Goal: Information Seeking & Learning: Compare options

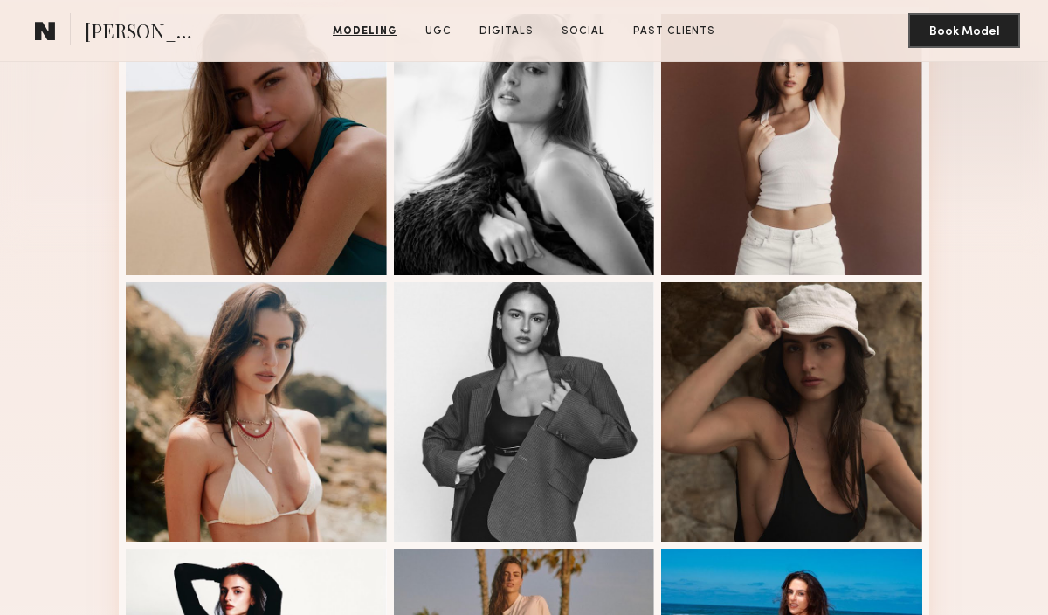
scroll to position [474, 0]
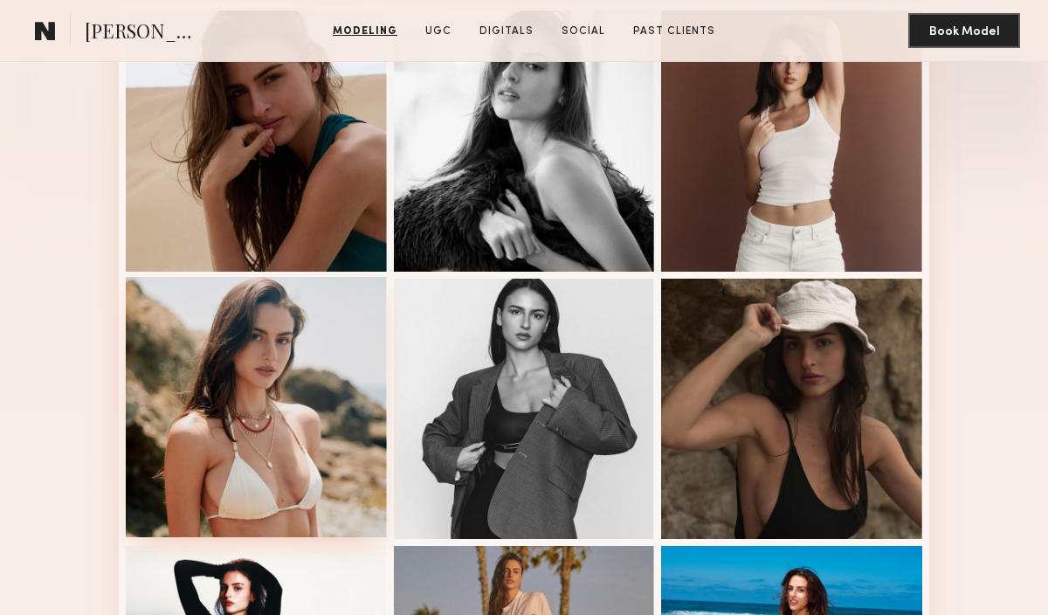
click at [336, 378] on div at bounding box center [256, 407] width 261 height 261
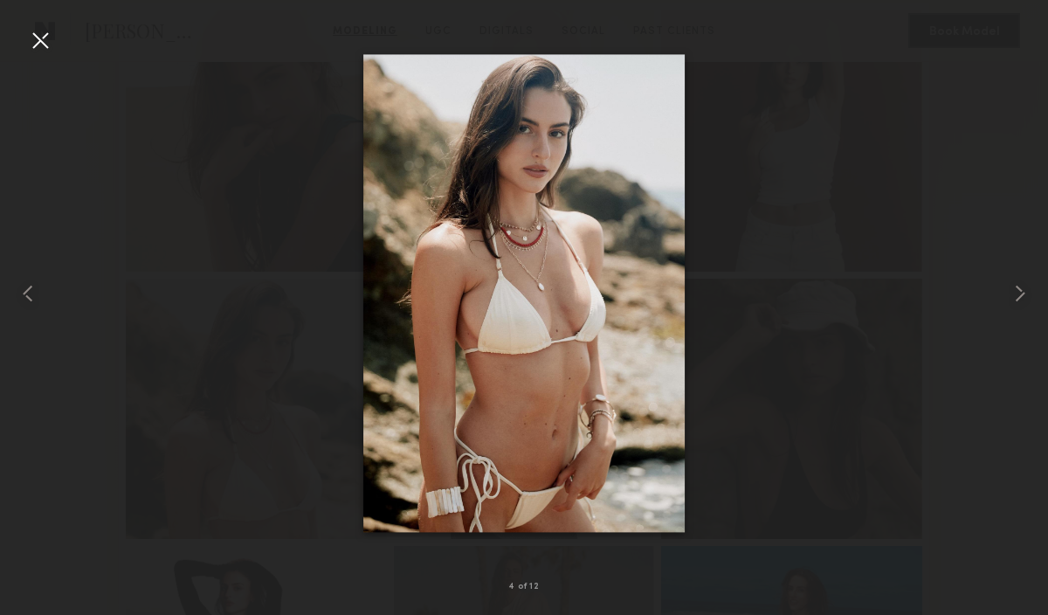
click at [826, 137] on div at bounding box center [524, 293] width 1048 height 531
click at [58, 39] on div at bounding box center [524, 293] width 1048 height 531
click at [29, 39] on div at bounding box center [40, 40] width 28 height 28
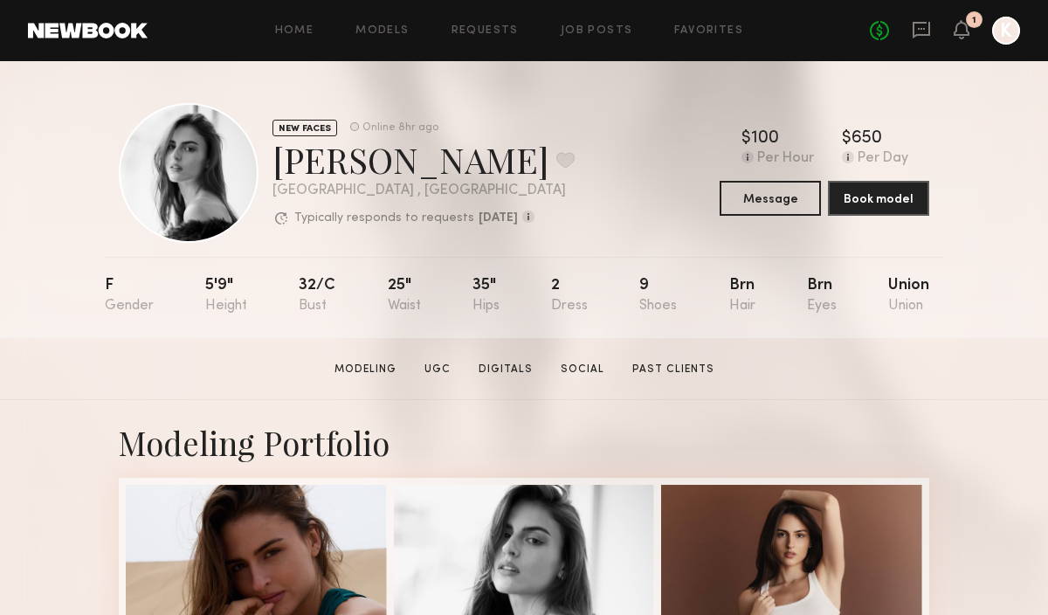
scroll to position [1, 0]
click at [322, 281] on div "32/c" at bounding box center [317, 295] width 37 height 36
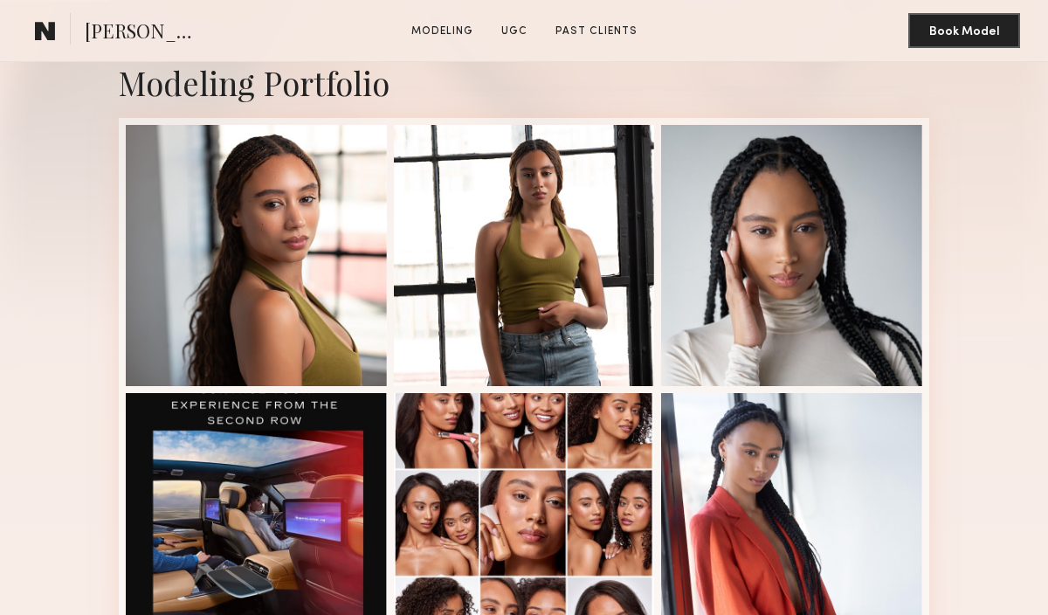
scroll to position [407, 0]
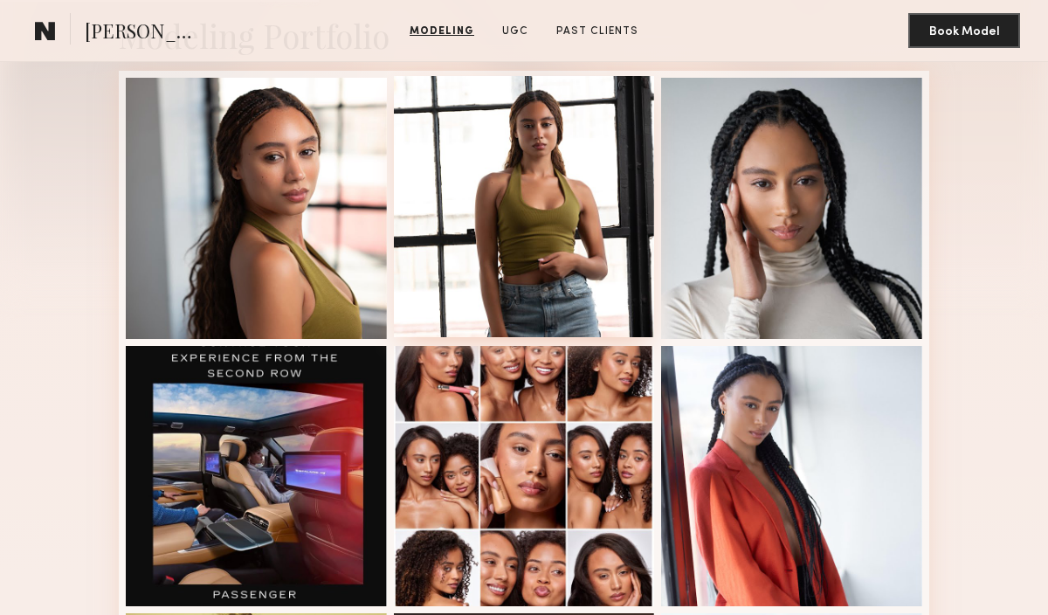
click at [473, 210] on div at bounding box center [524, 206] width 261 height 261
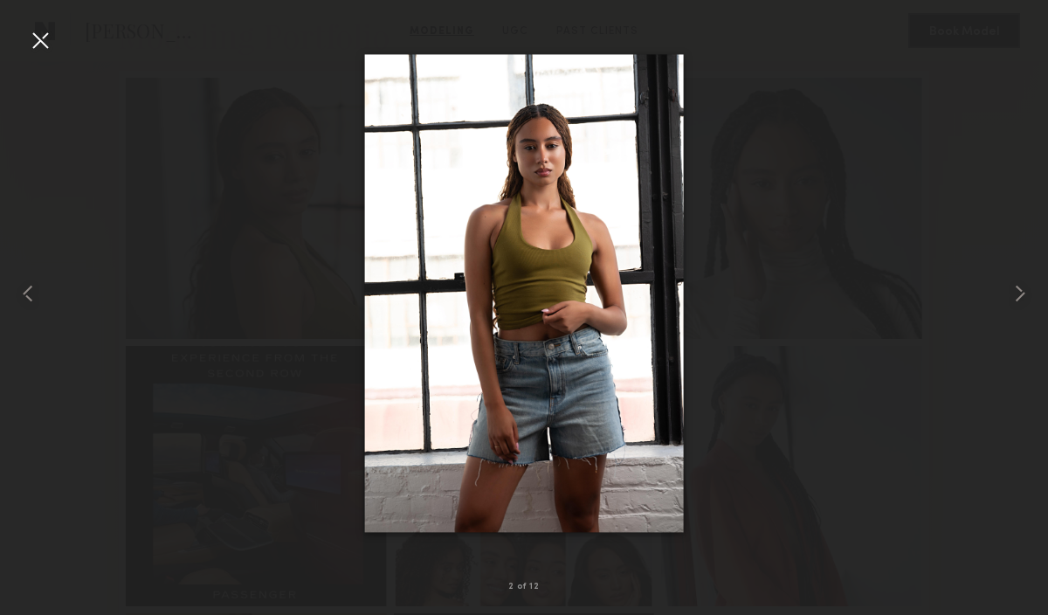
click at [893, 155] on div at bounding box center [524, 293] width 1048 height 531
click at [42, 42] on div at bounding box center [40, 40] width 28 height 28
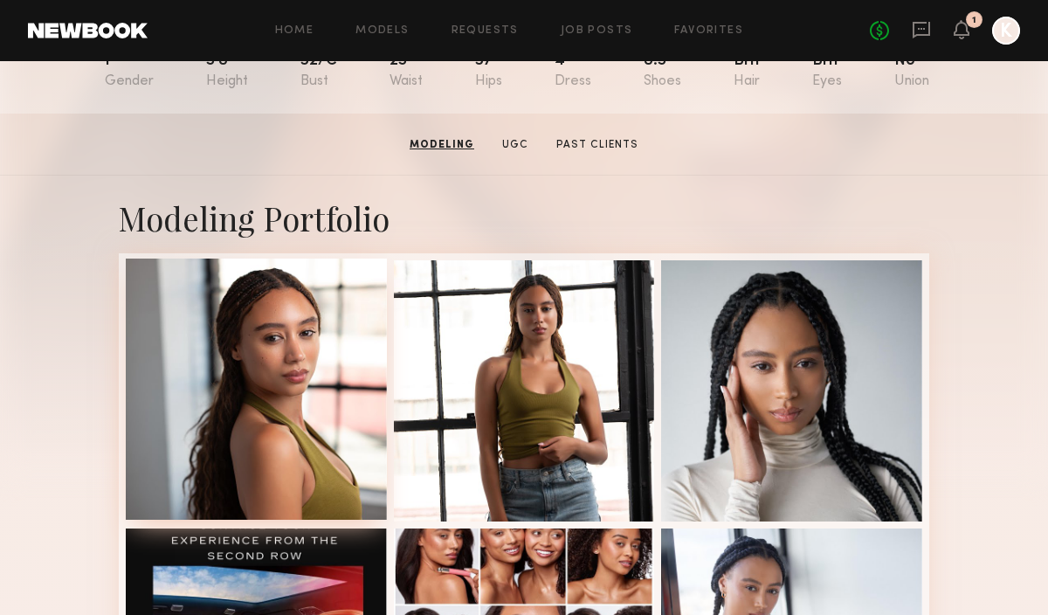
scroll to position [0, 0]
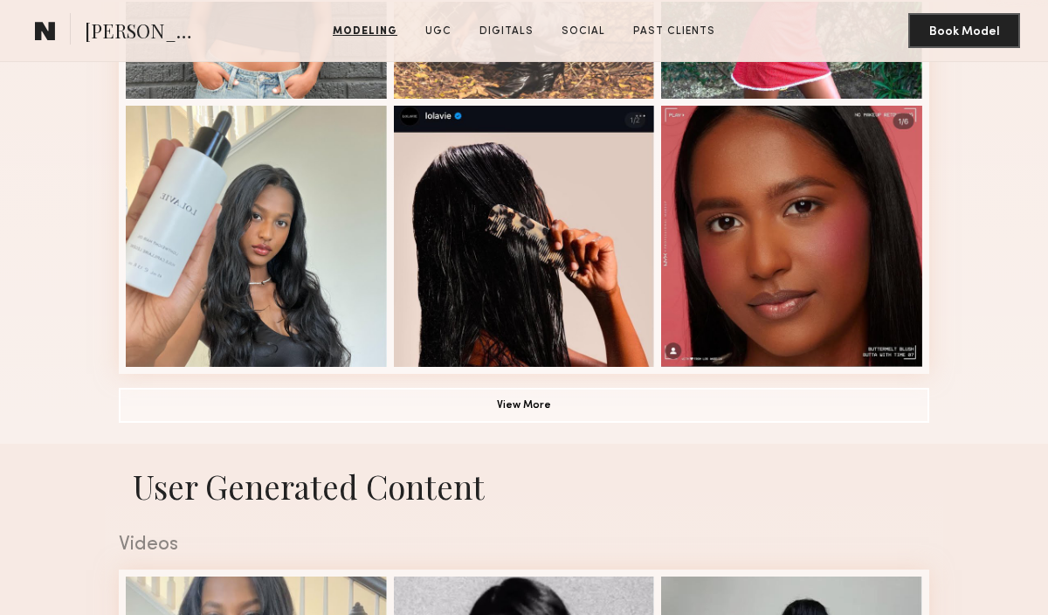
scroll to position [905, 0]
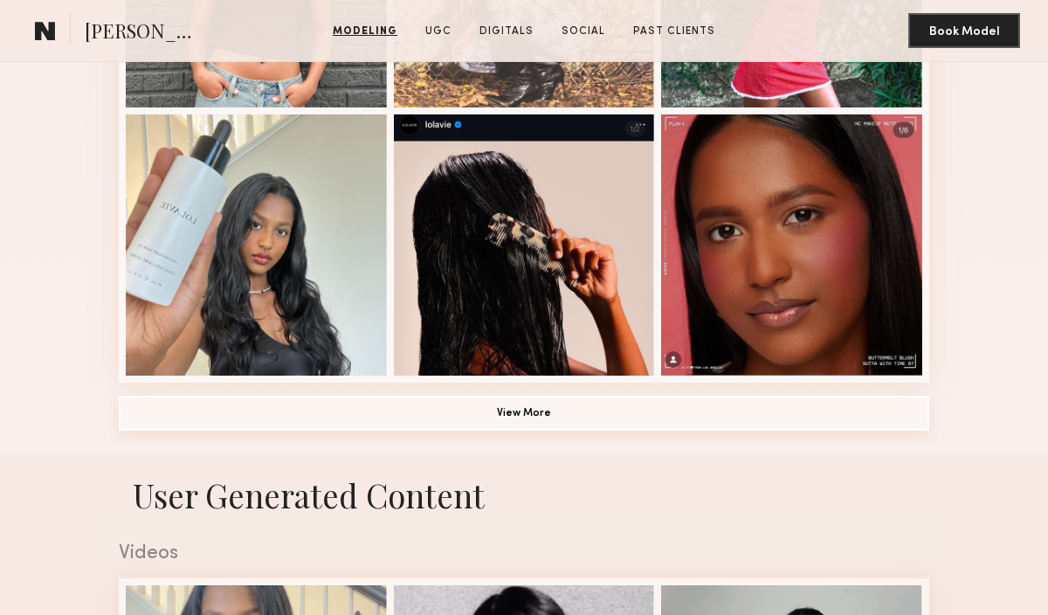
click at [512, 416] on button "View More" at bounding box center [524, 412] width 810 height 35
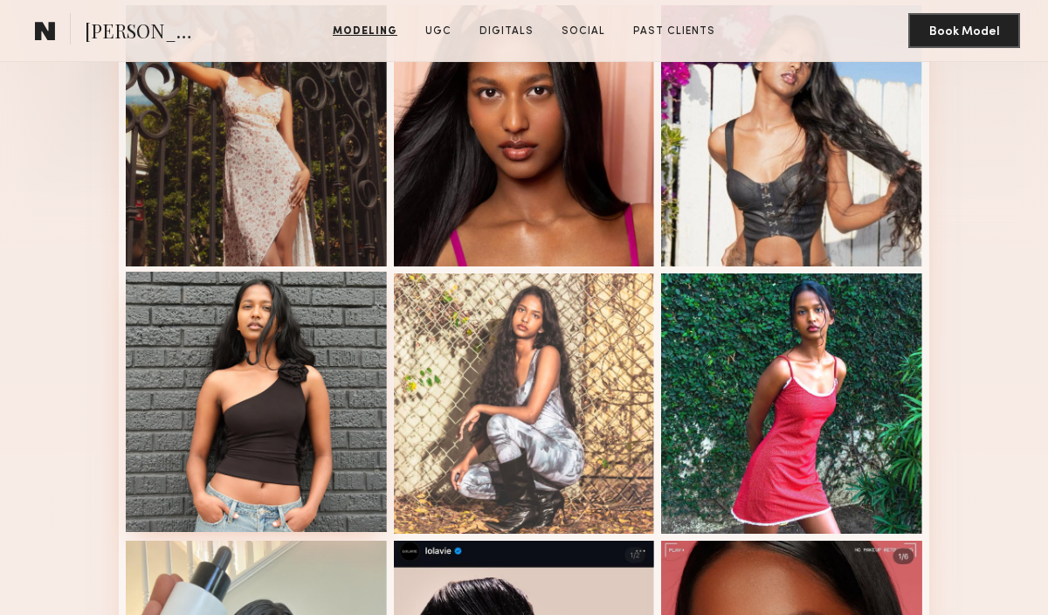
scroll to position [478, 0]
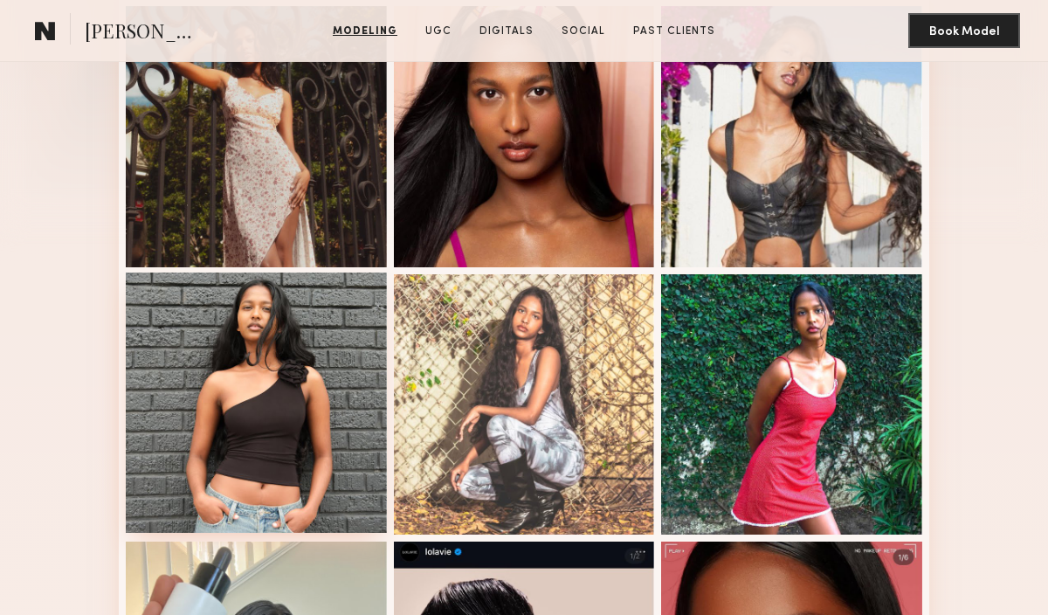
click at [326, 411] on div at bounding box center [256, 402] width 261 height 261
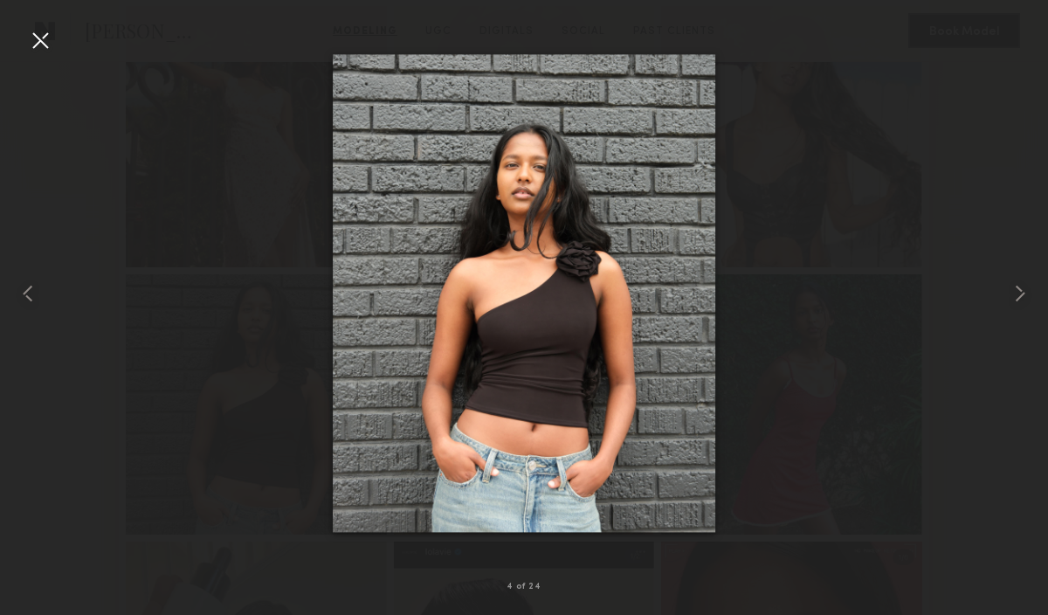
click at [822, 135] on div at bounding box center [524, 293] width 1048 height 531
click at [38, 38] on div at bounding box center [40, 40] width 28 height 28
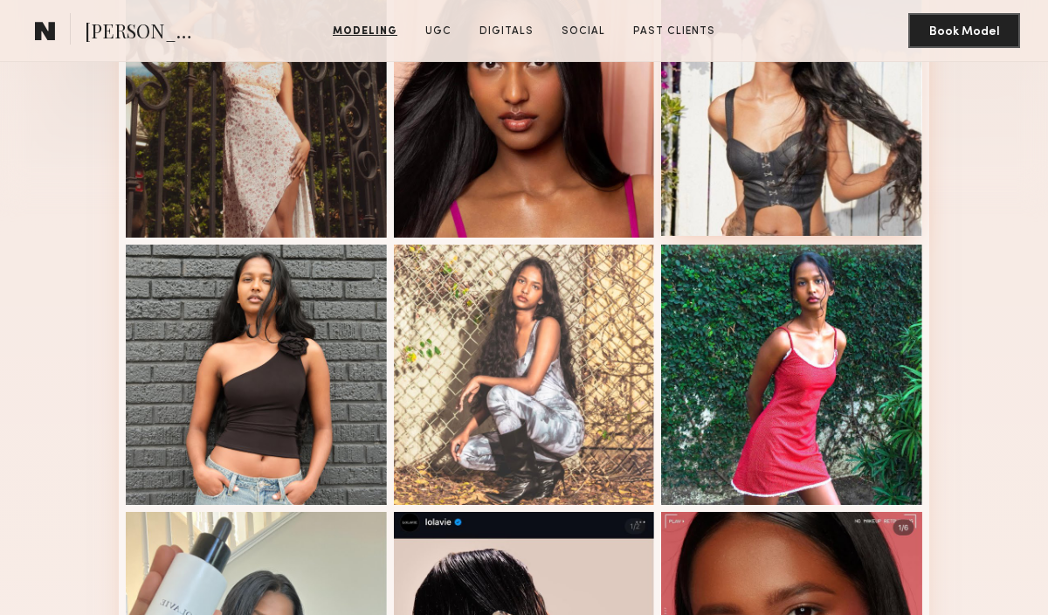
scroll to position [503, 0]
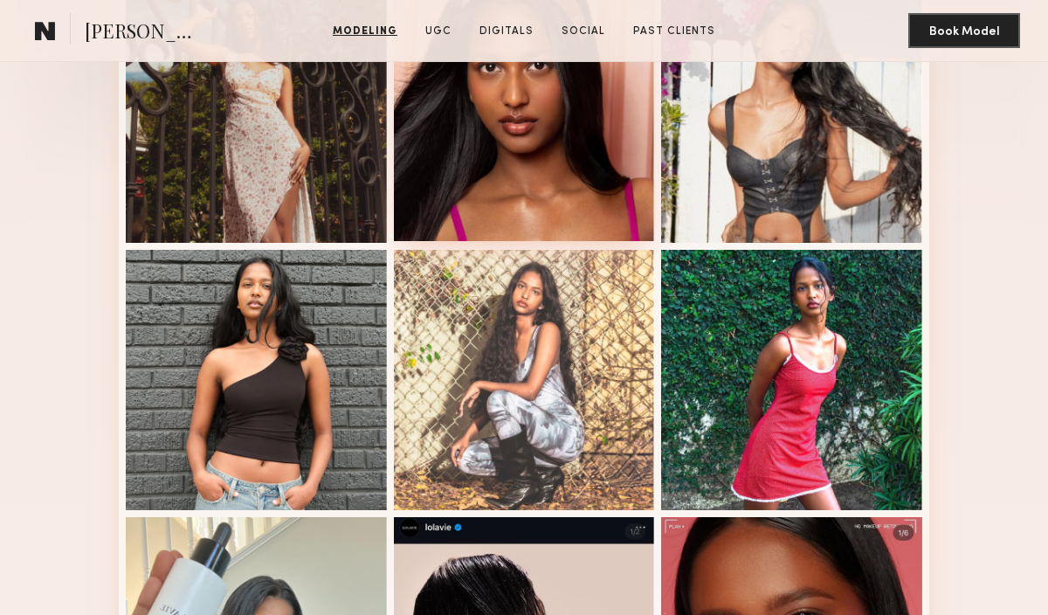
click at [567, 189] on div at bounding box center [524, 110] width 261 height 261
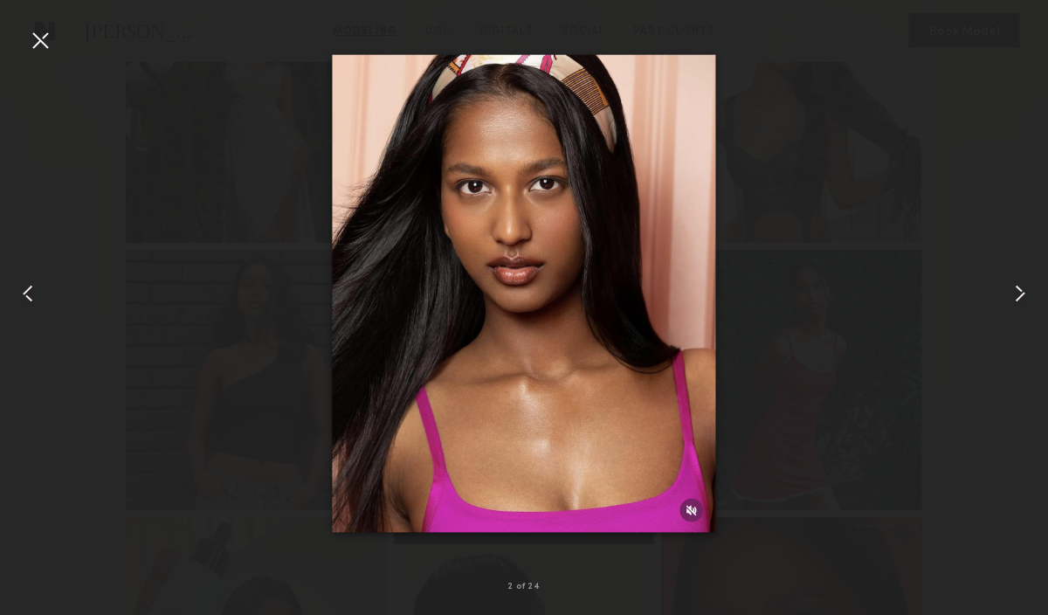
click at [39, 40] on div at bounding box center [40, 40] width 28 height 28
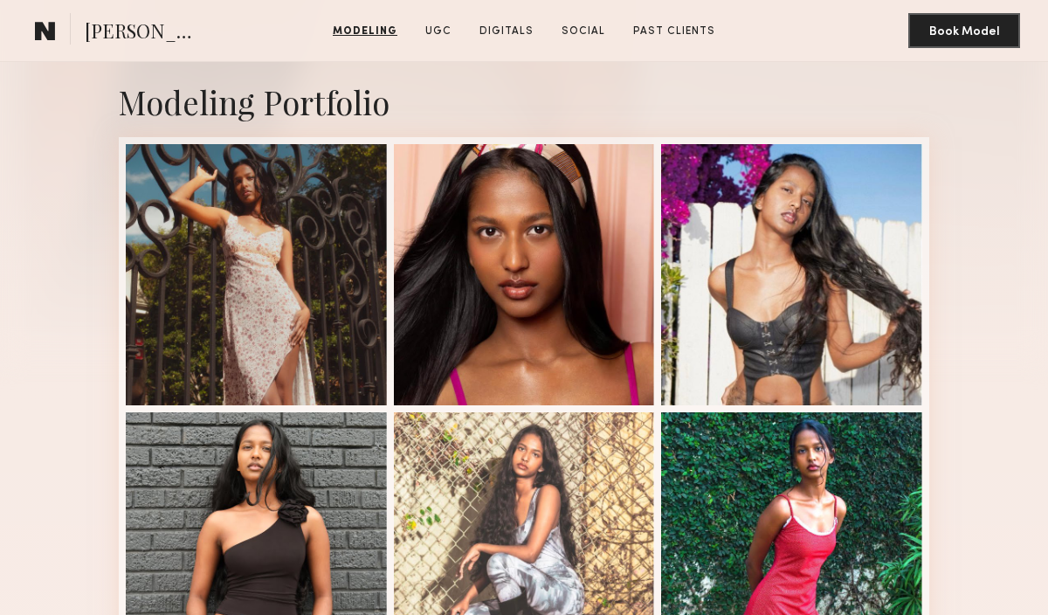
scroll to position [339, 0]
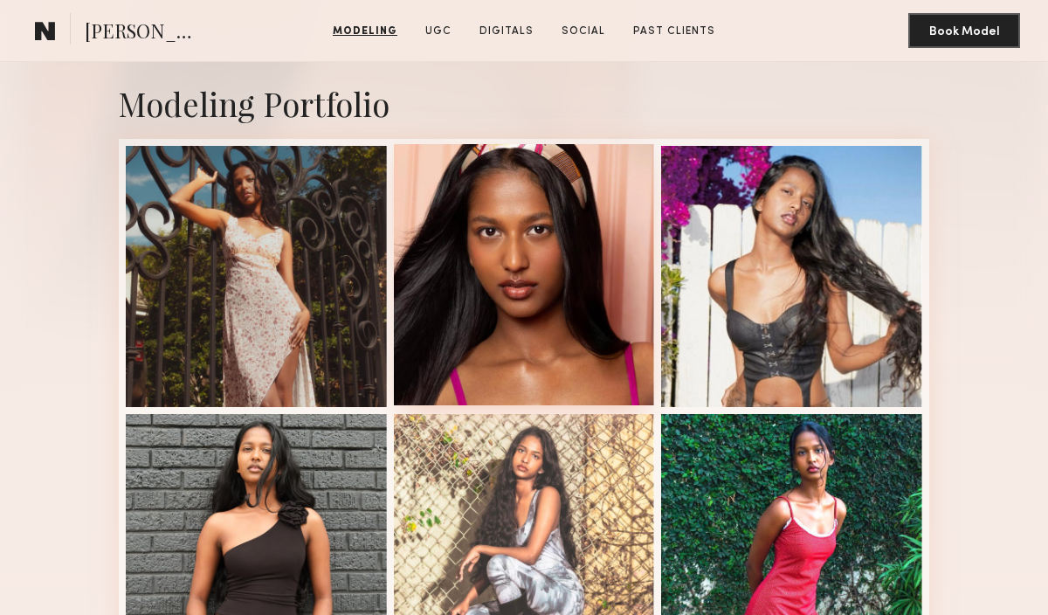
click at [564, 349] on div at bounding box center [524, 274] width 261 height 261
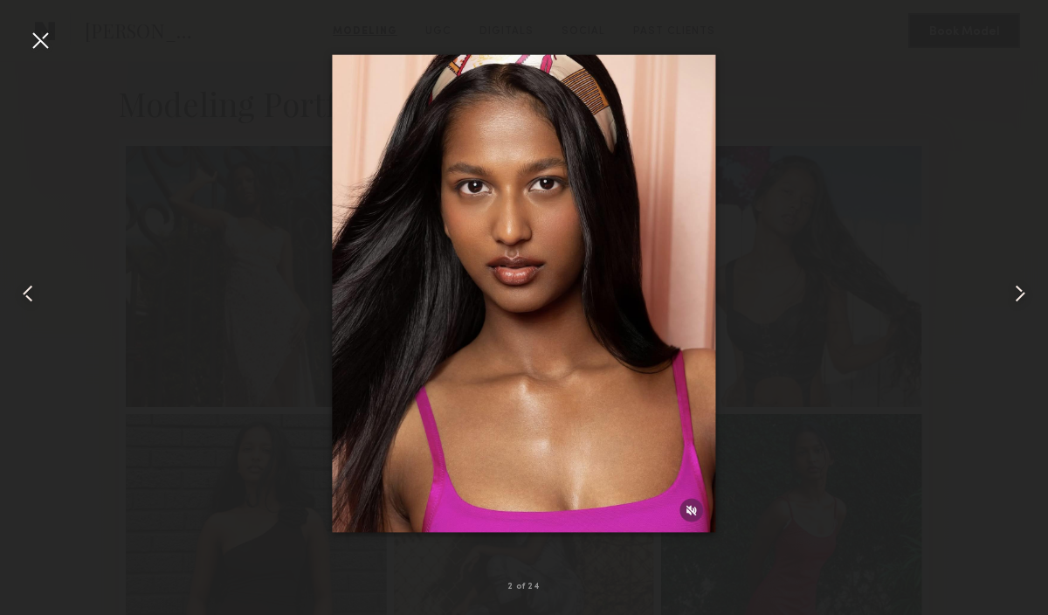
click at [208, 338] on div at bounding box center [524, 293] width 1048 height 531
click at [42, 58] on div at bounding box center [524, 293] width 1048 height 531
click at [54, 50] on div at bounding box center [524, 293] width 1048 height 531
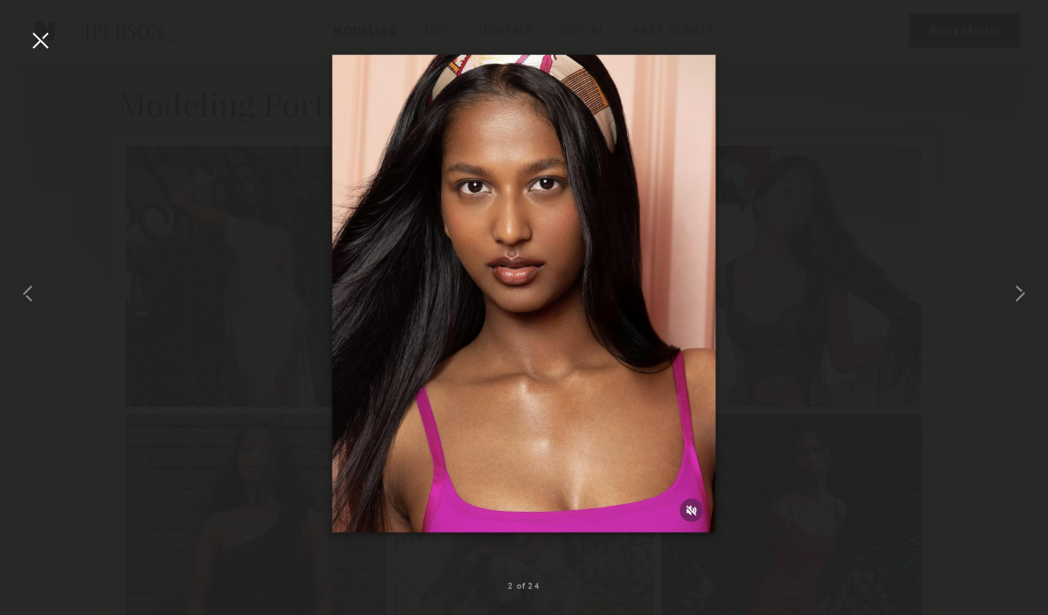
click at [44, 48] on div at bounding box center [40, 40] width 28 height 28
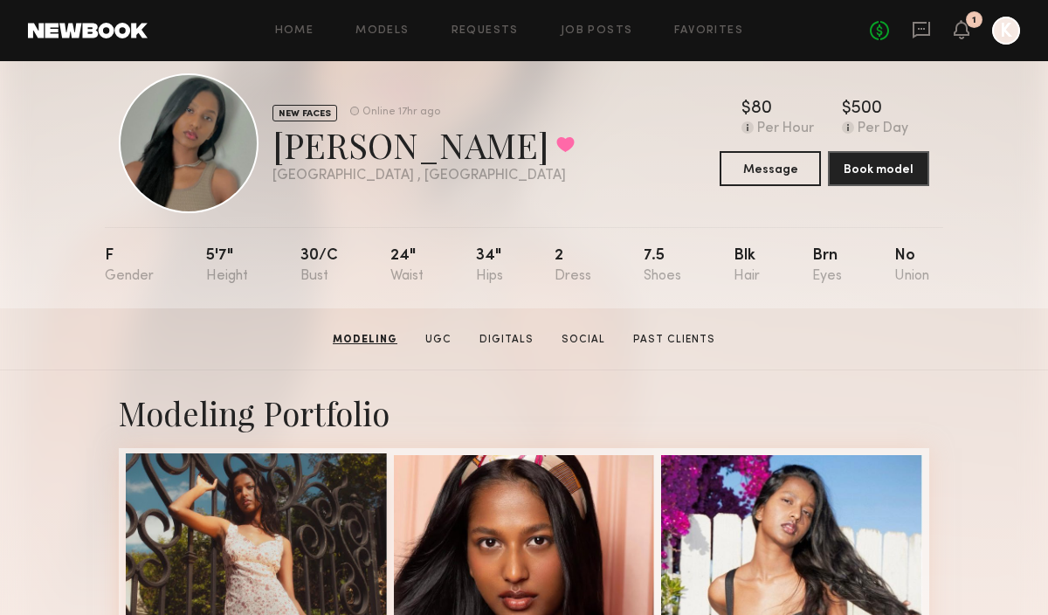
scroll to position [0, 0]
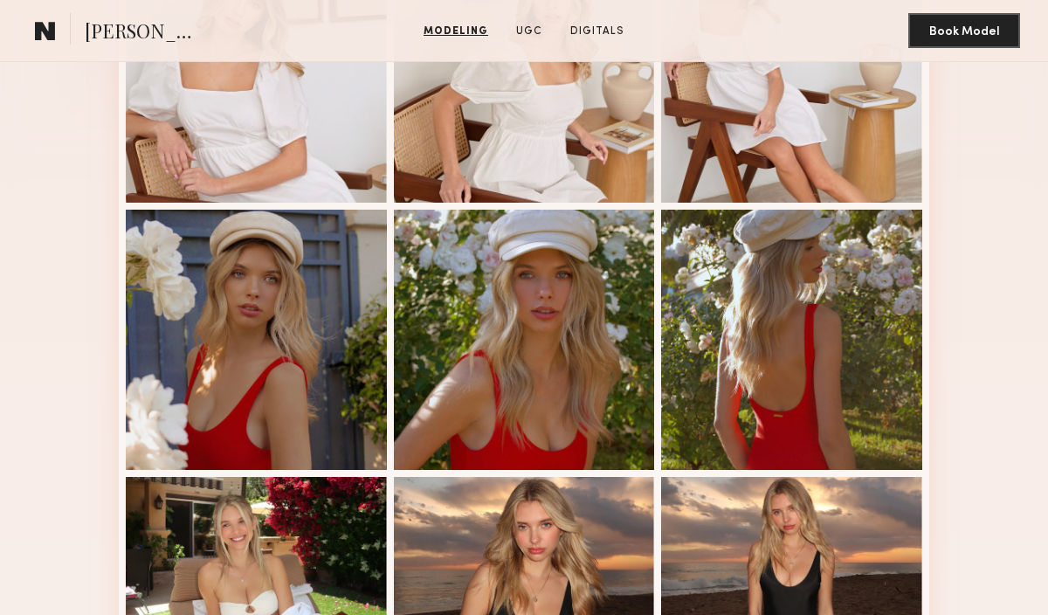
scroll to position [753, 0]
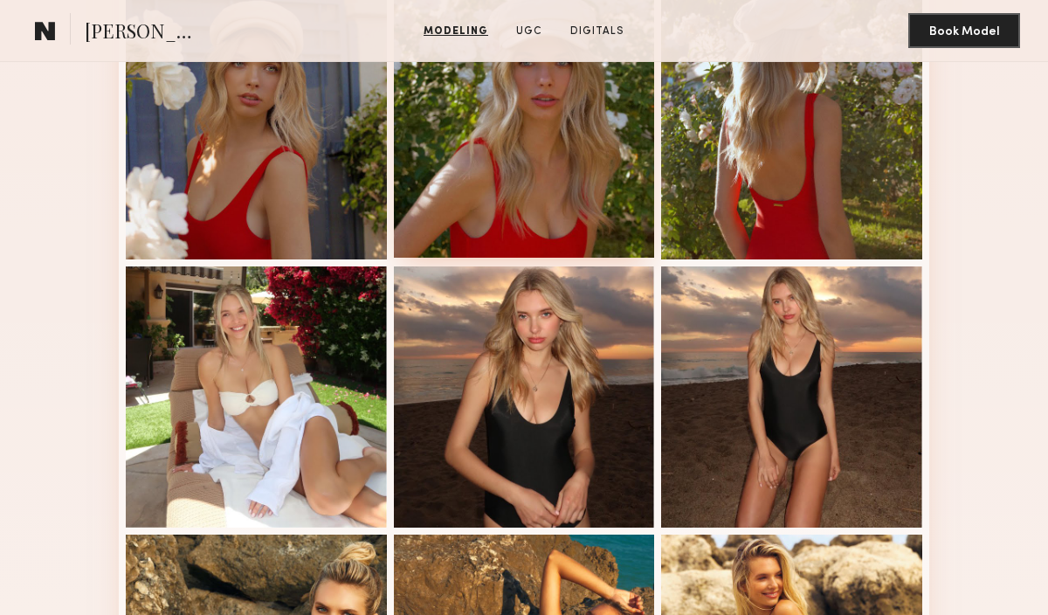
click at [597, 190] on div at bounding box center [524, 127] width 261 height 261
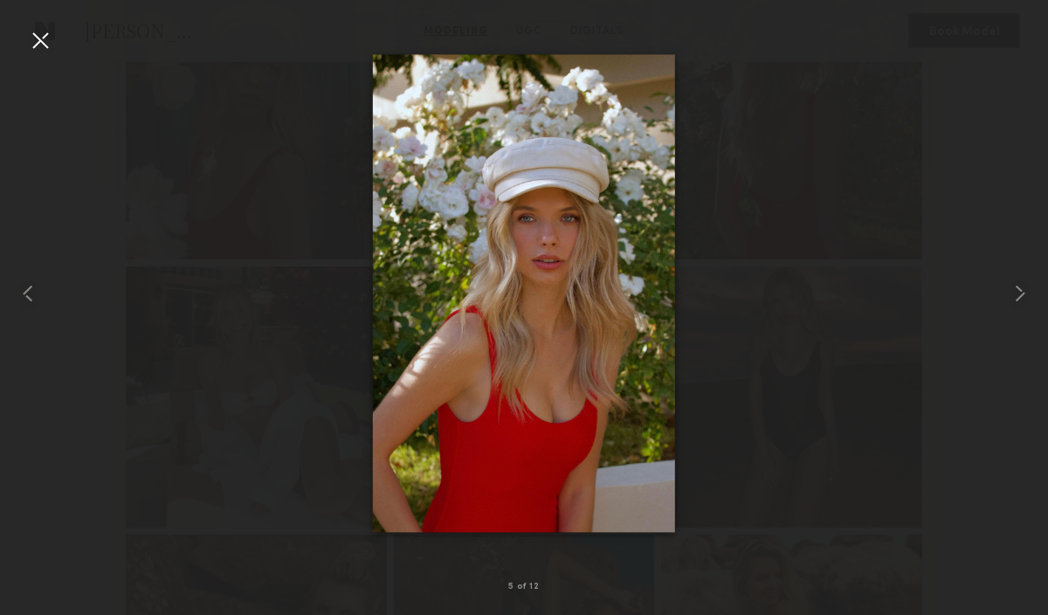
click at [804, 278] on div at bounding box center [524, 293] width 1048 height 531
drag, startPoint x: 702, startPoint y: 209, endPoint x: 687, endPoint y: 209, distance: 14.8
click at [702, 209] on div at bounding box center [524, 293] width 1048 height 531
click at [45, 36] on div at bounding box center [40, 40] width 28 height 28
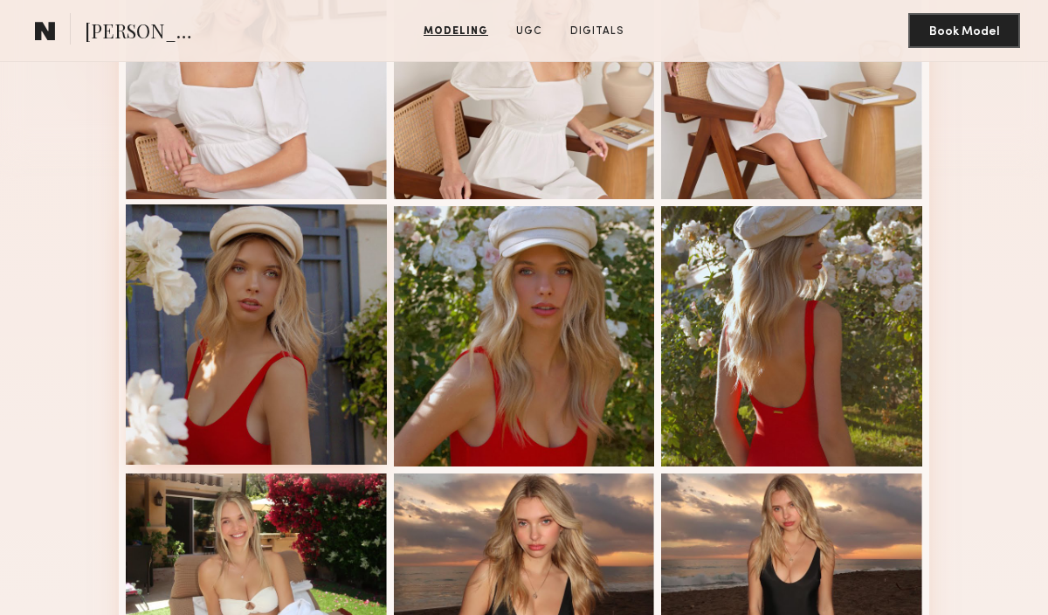
scroll to position [0, 0]
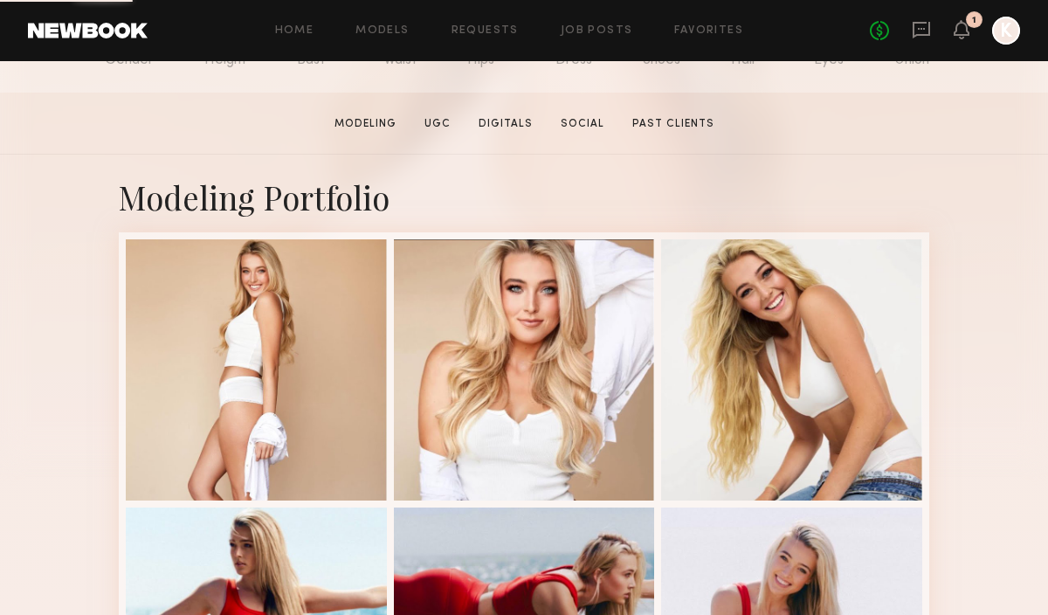
scroll to position [256, 0]
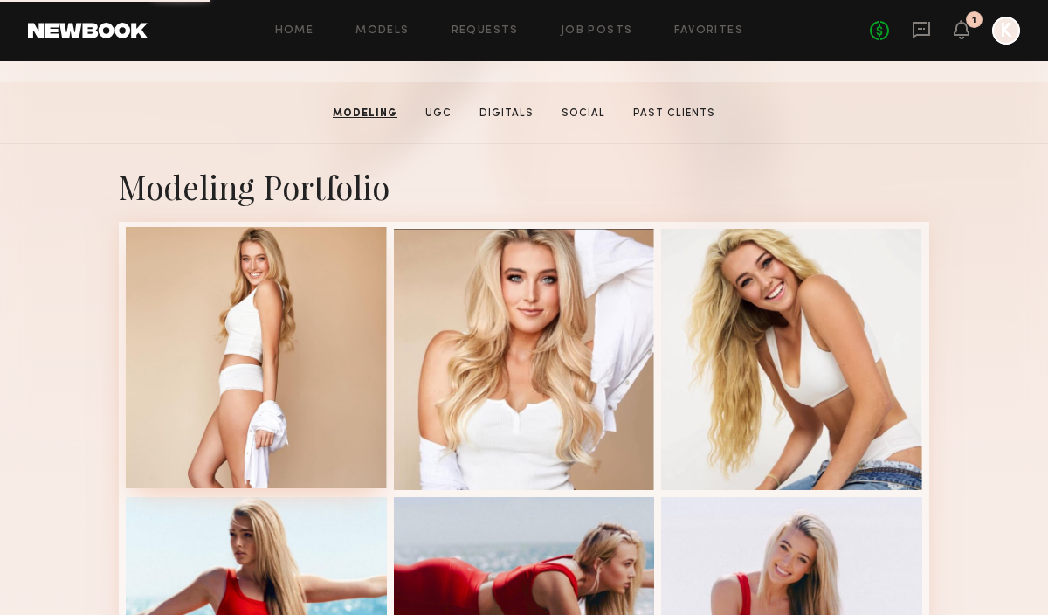
click at [335, 306] on div at bounding box center [256, 357] width 261 height 261
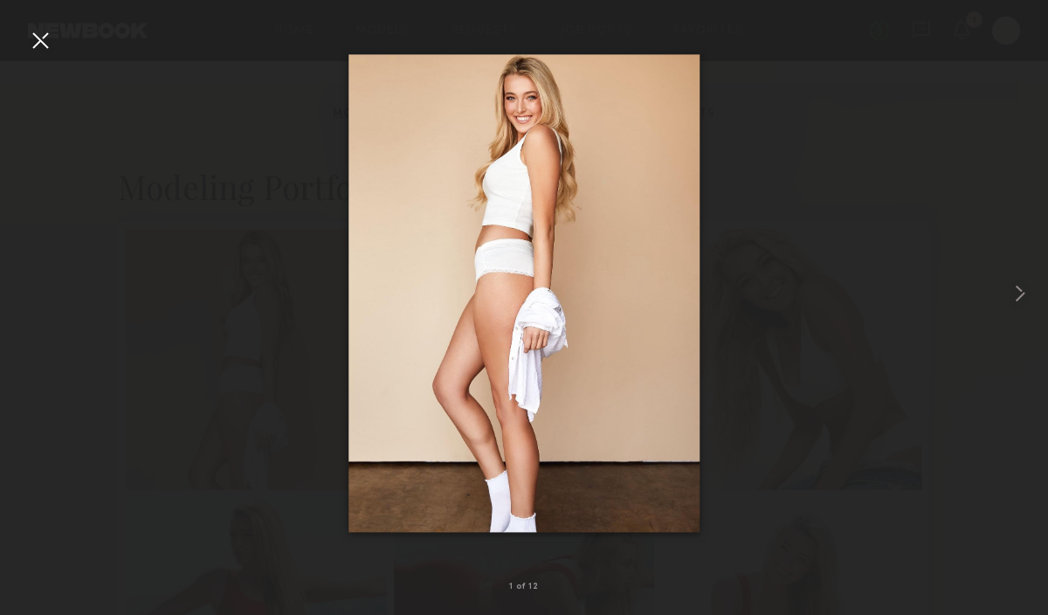
click at [40, 40] on div at bounding box center [40, 40] width 28 height 28
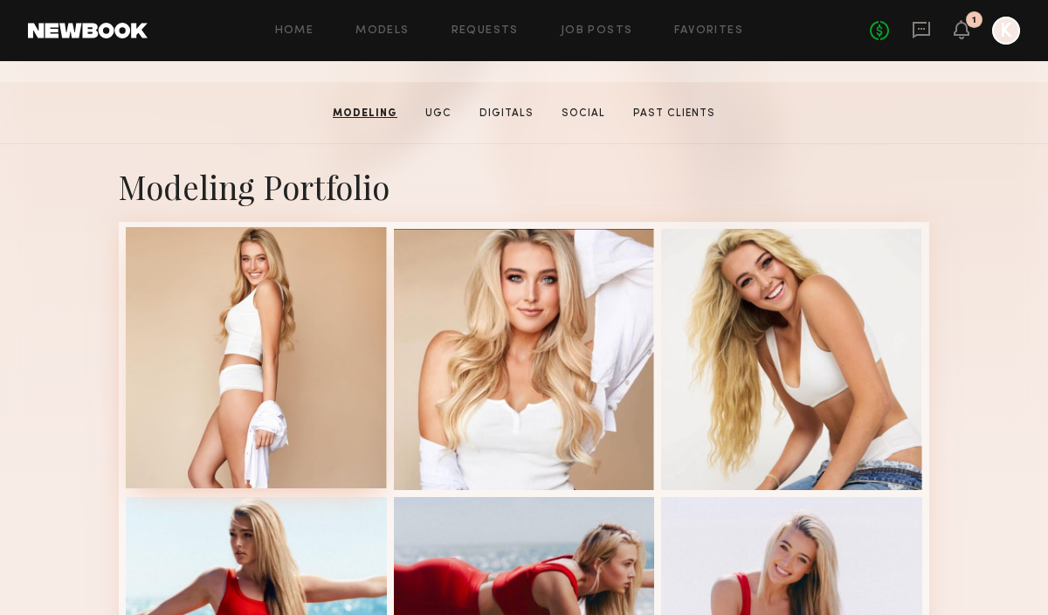
scroll to position [0, 0]
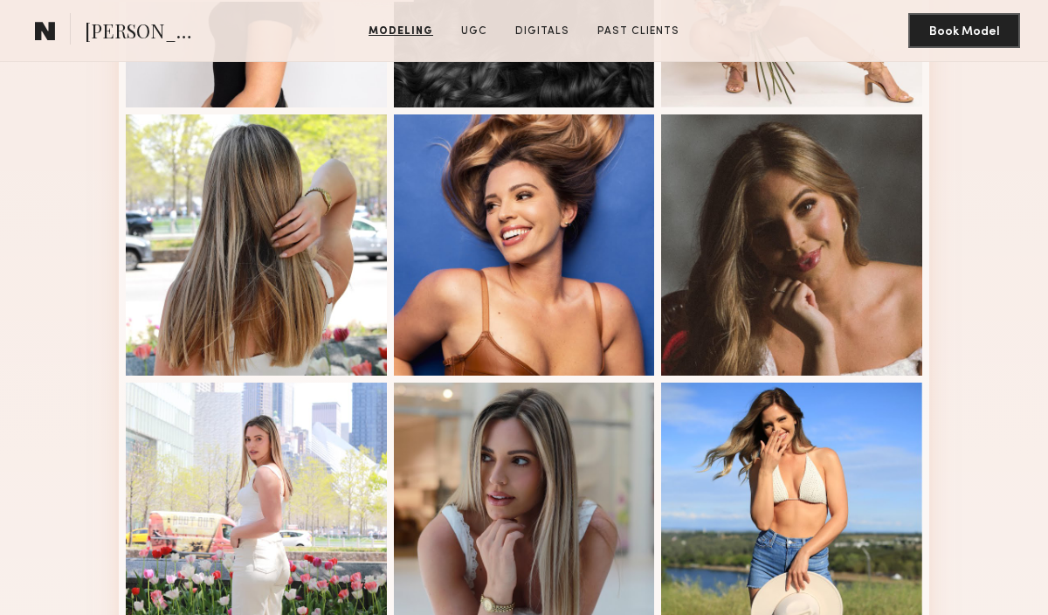
scroll to position [912, 0]
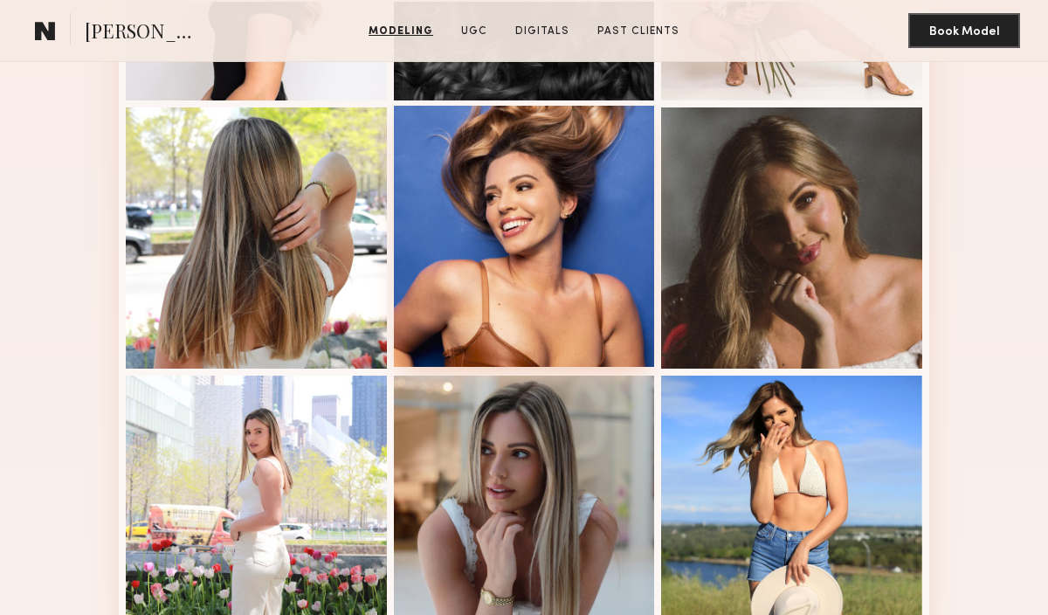
click at [503, 235] on div at bounding box center [524, 236] width 261 height 261
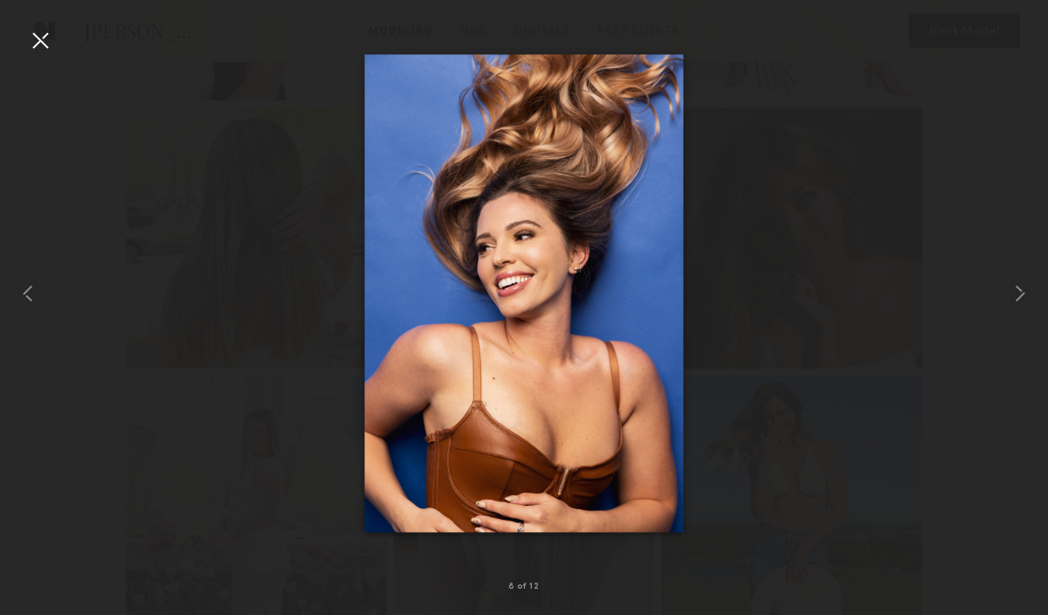
click at [780, 208] on div at bounding box center [524, 293] width 1048 height 531
click at [52, 31] on div at bounding box center [40, 40] width 28 height 28
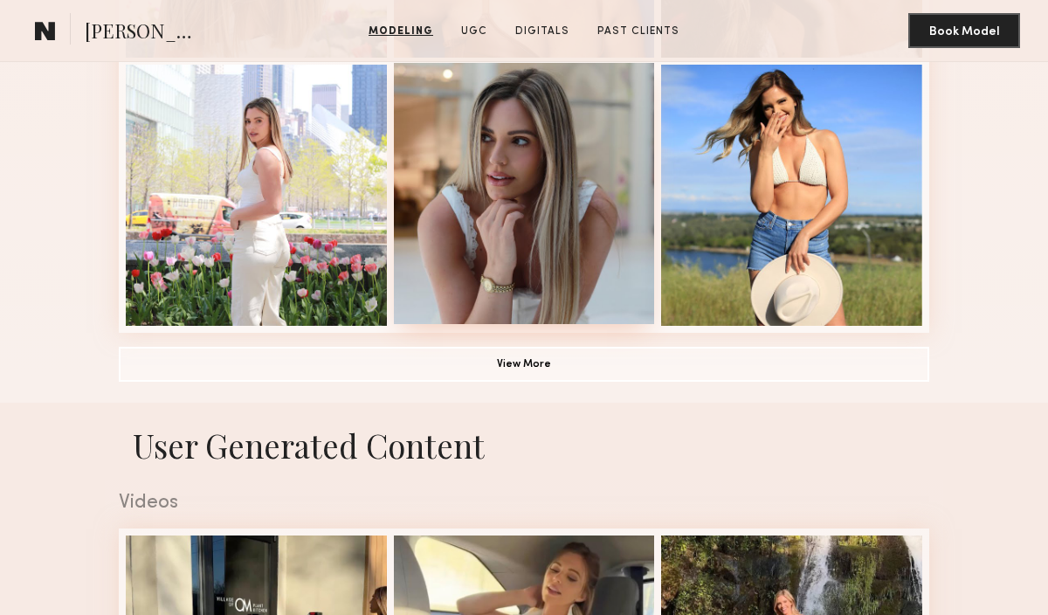
scroll to position [1229, 0]
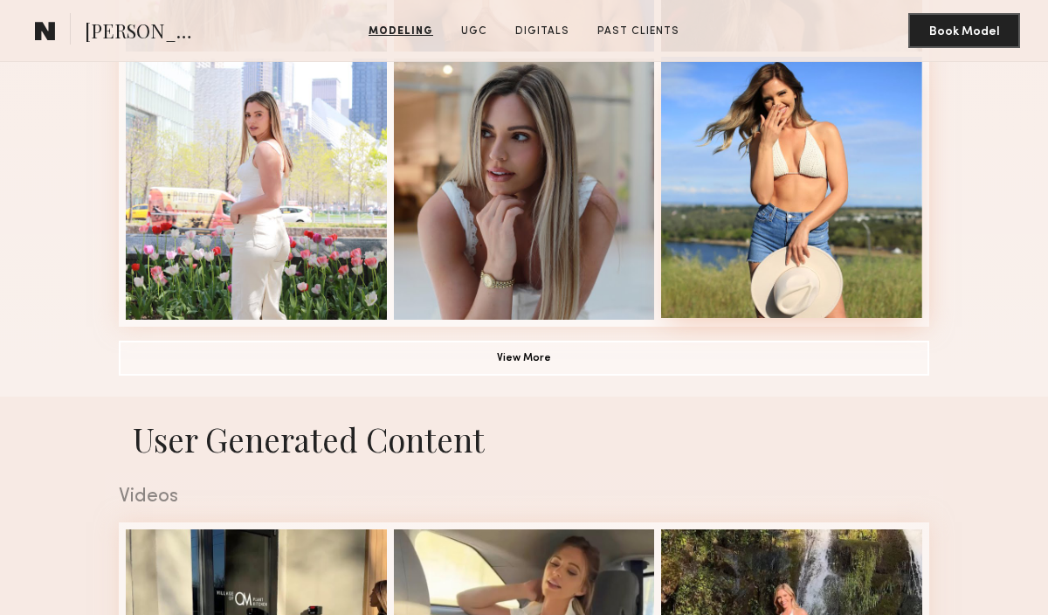
click at [813, 251] on div at bounding box center [791, 187] width 261 height 261
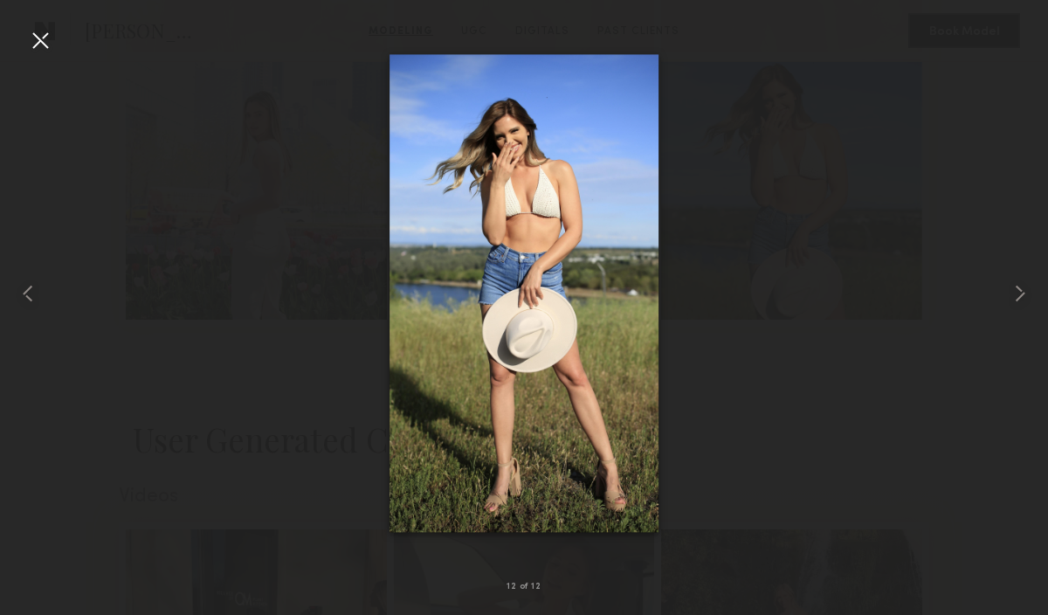
click at [43, 38] on div at bounding box center [40, 40] width 28 height 28
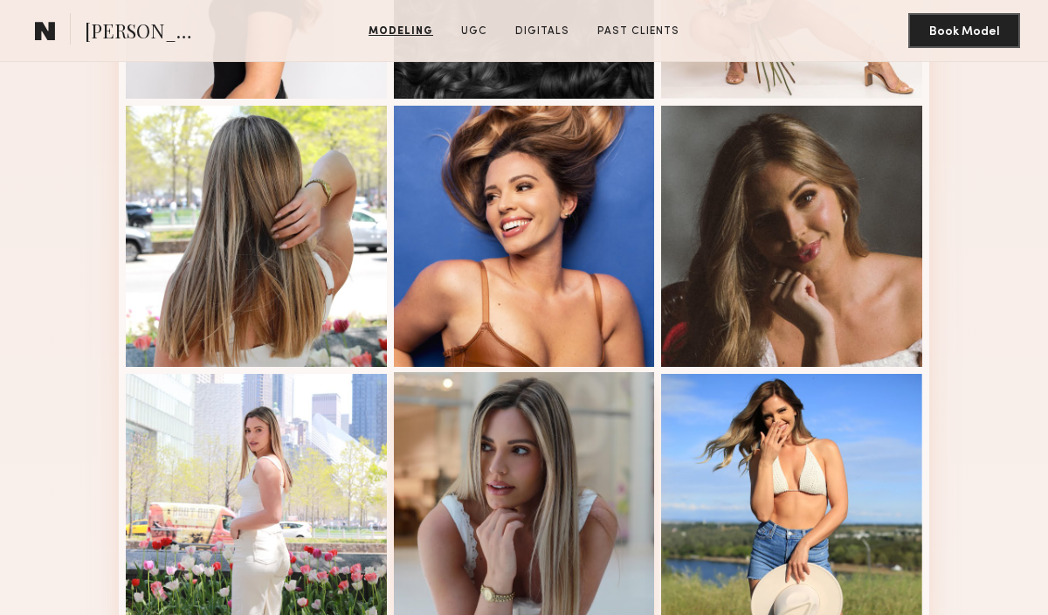
scroll to position [1083, 0]
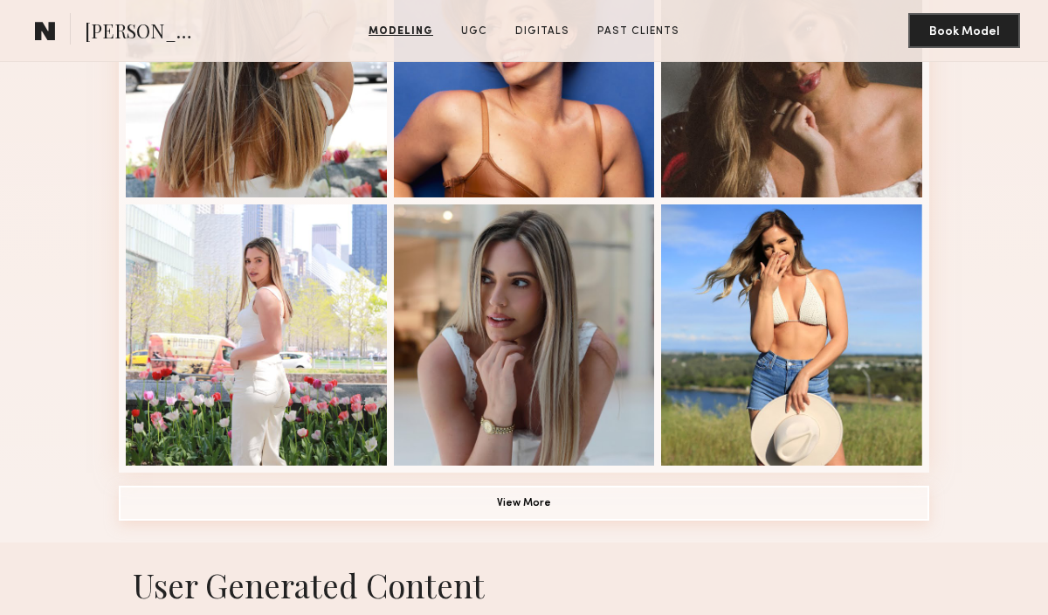
click at [512, 499] on button "View More" at bounding box center [524, 502] width 810 height 35
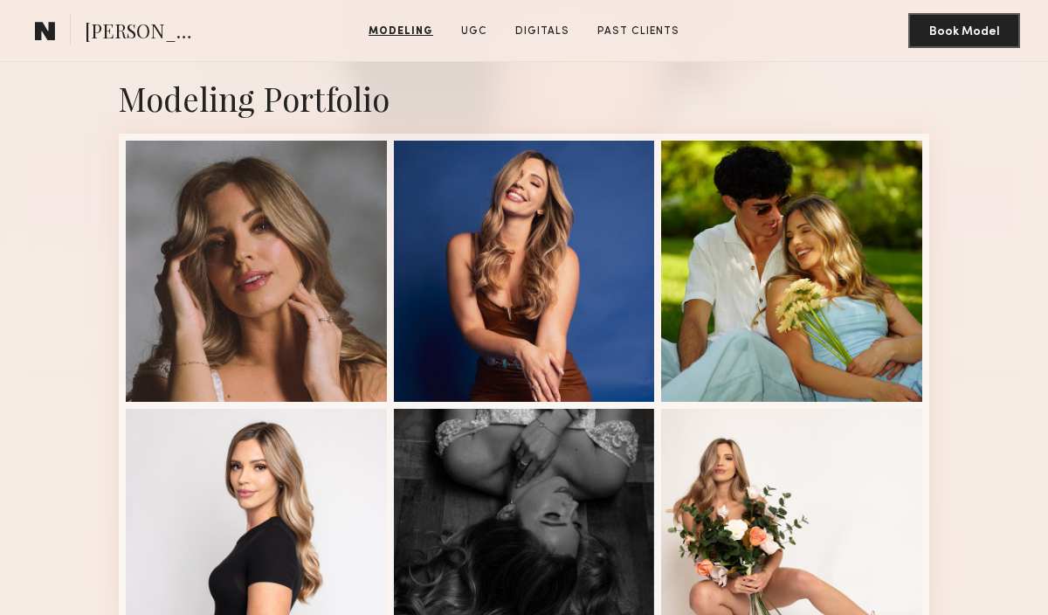
scroll to position [343, 0]
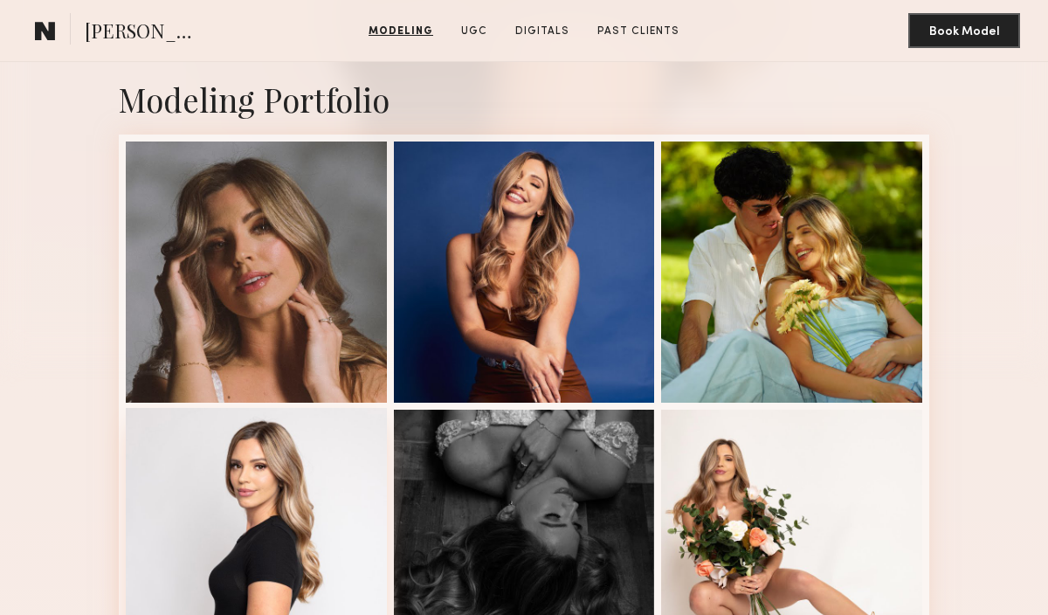
click at [315, 511] on div at bounding box center [256, 538] width 261 height 261
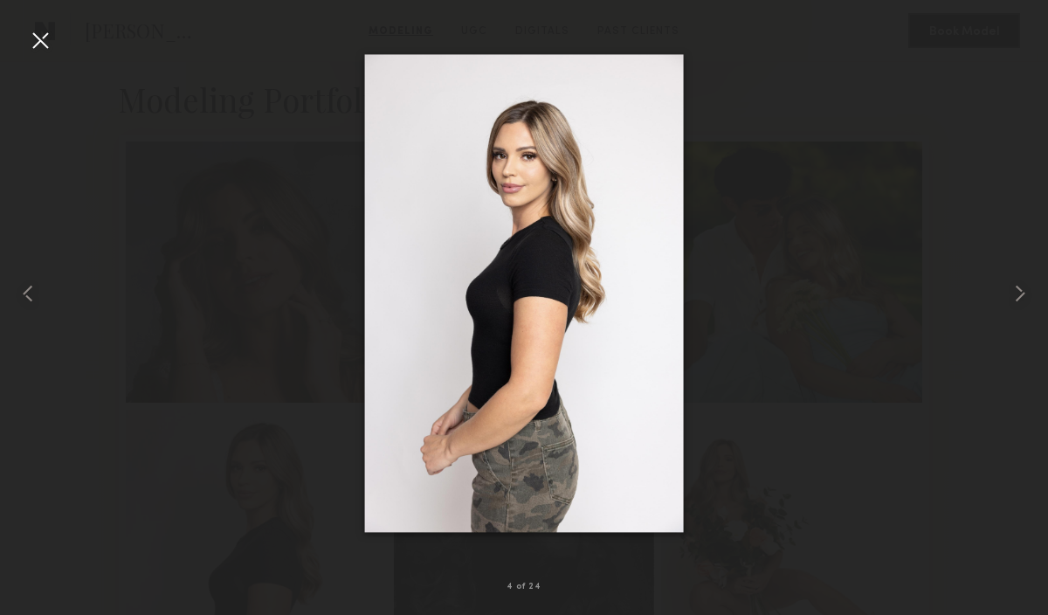
click at [278, 156] on div at bounding box center [524, 293] width 1048 height 531
click at [32, 34] on div at bounding box center [40, 40] width 28 height 28
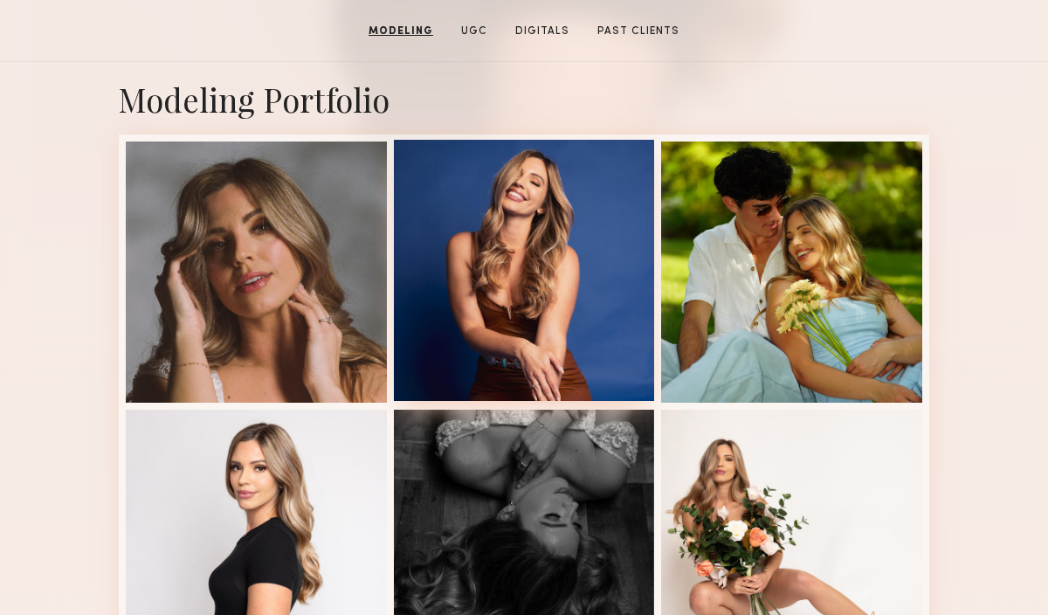
scroll to position [0, 0]
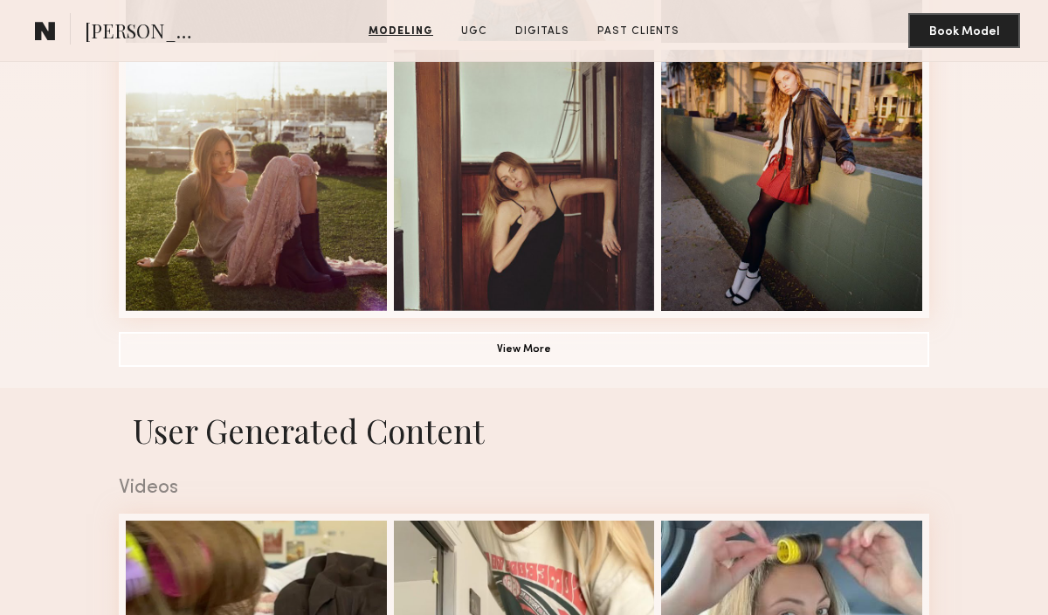
scroll to position [1280, 0]
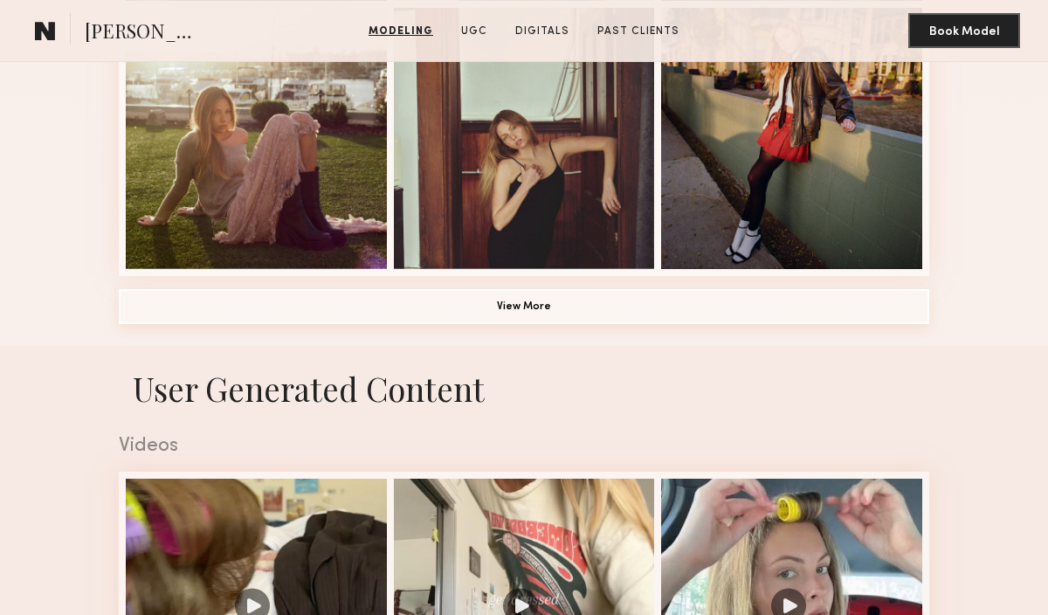
click at [526, 313] on button "View More" at bounding box center [524, 306] width 810 height 35
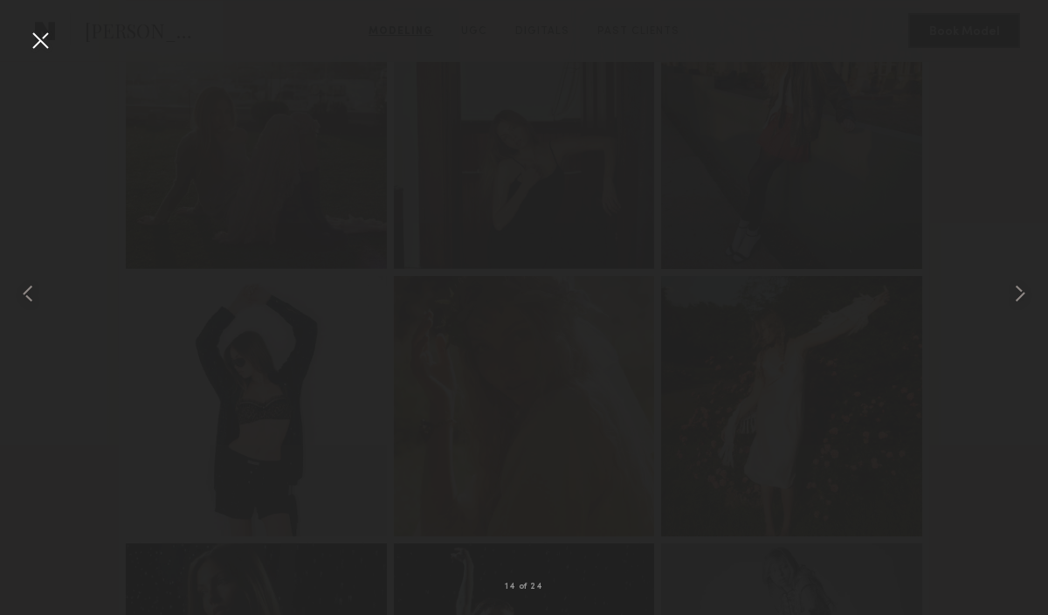
click at [38, 29] on div at bounding box center [40, 40] width 28 height 28
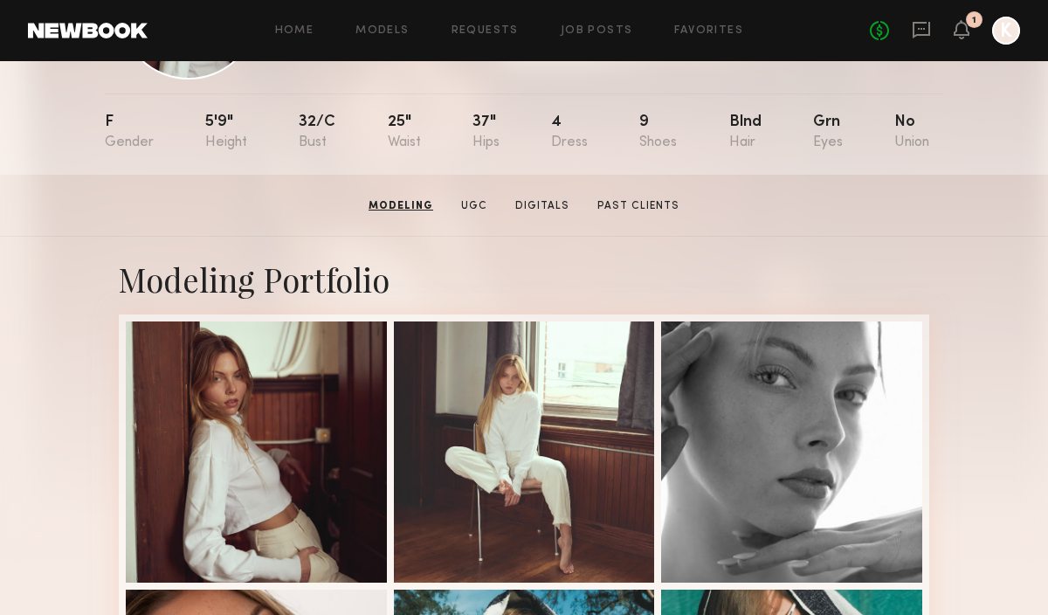
scroll to position [0, 0]
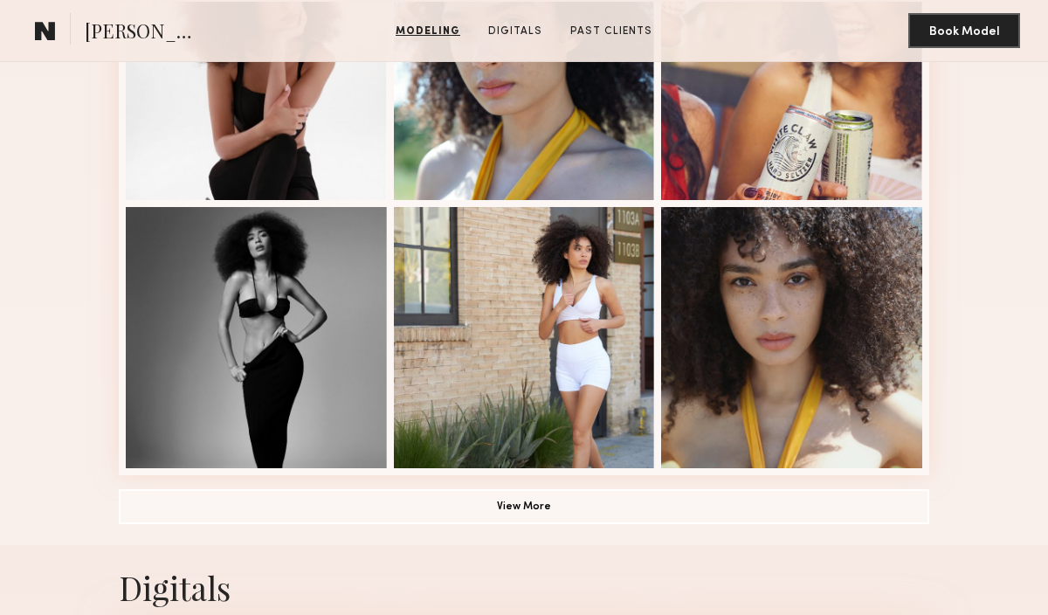
scroll to position [1082, 0]
click at [557, 509] on button "View More" at bounding box center [524, 504] width 810 height 35
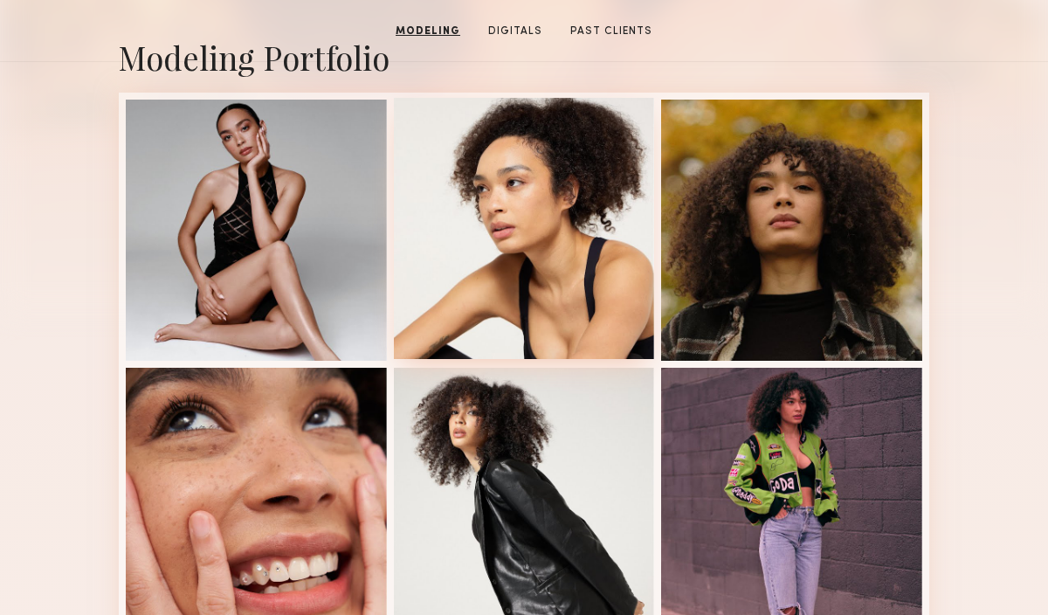
scroll to position [0, 0]
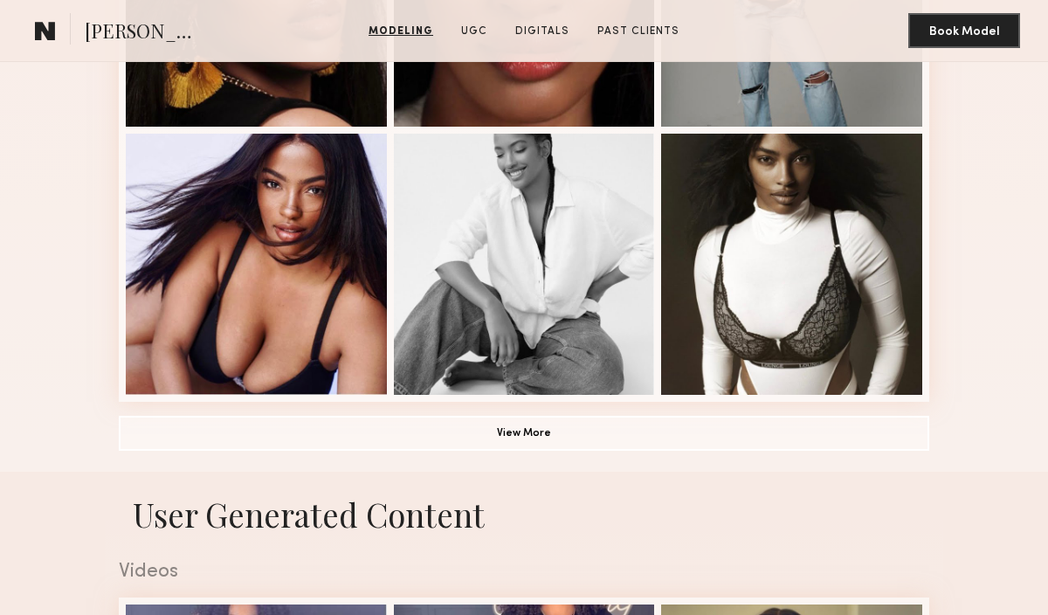
scroll to position [1285, 0]
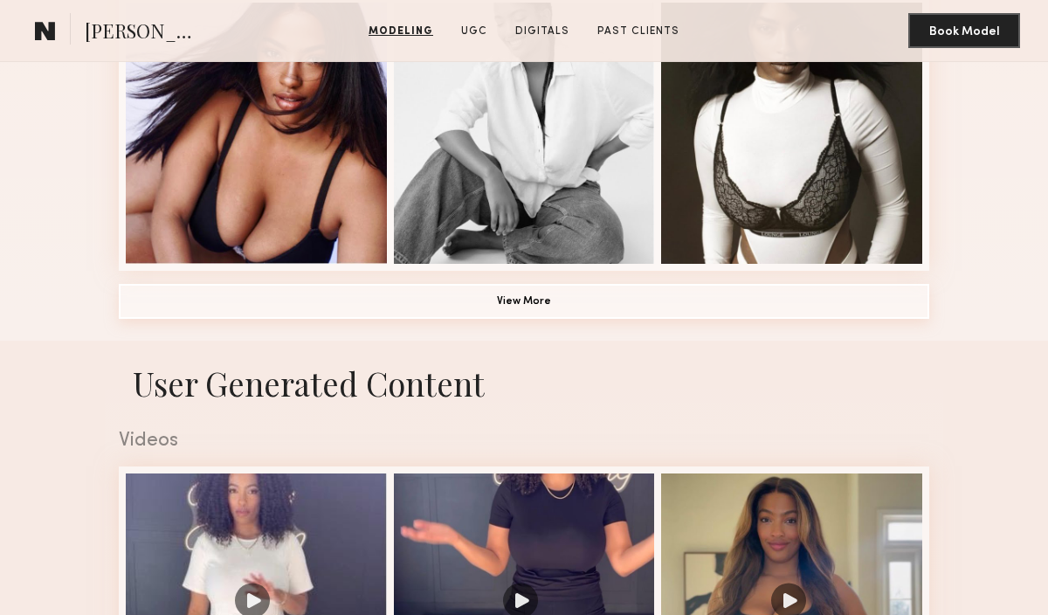
click at [538, 308] on button "View More" at bounding box center [524, 301] width 810 height 35
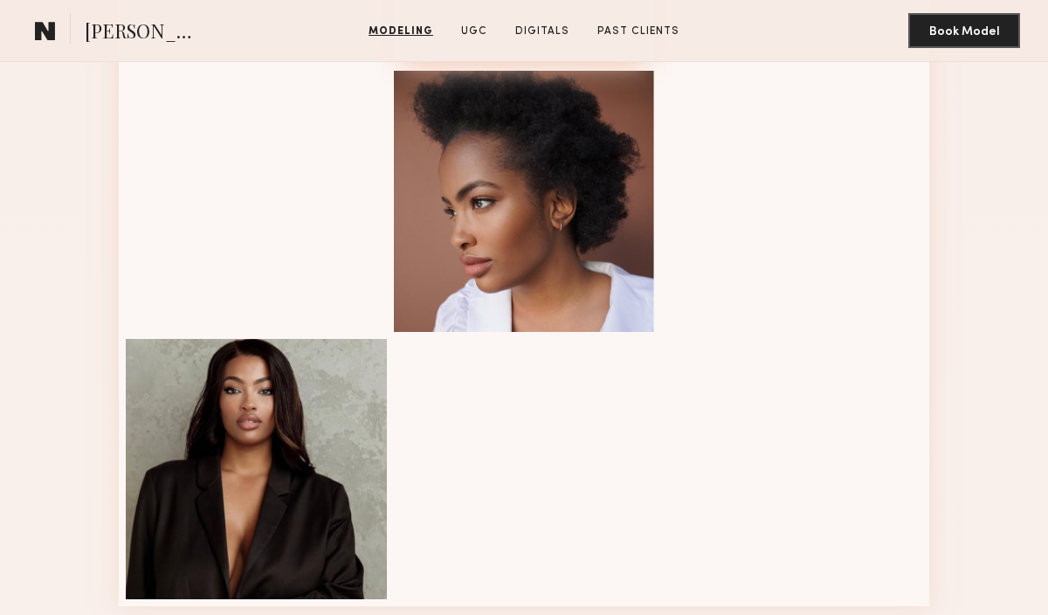
scroll to position [2143, 0]
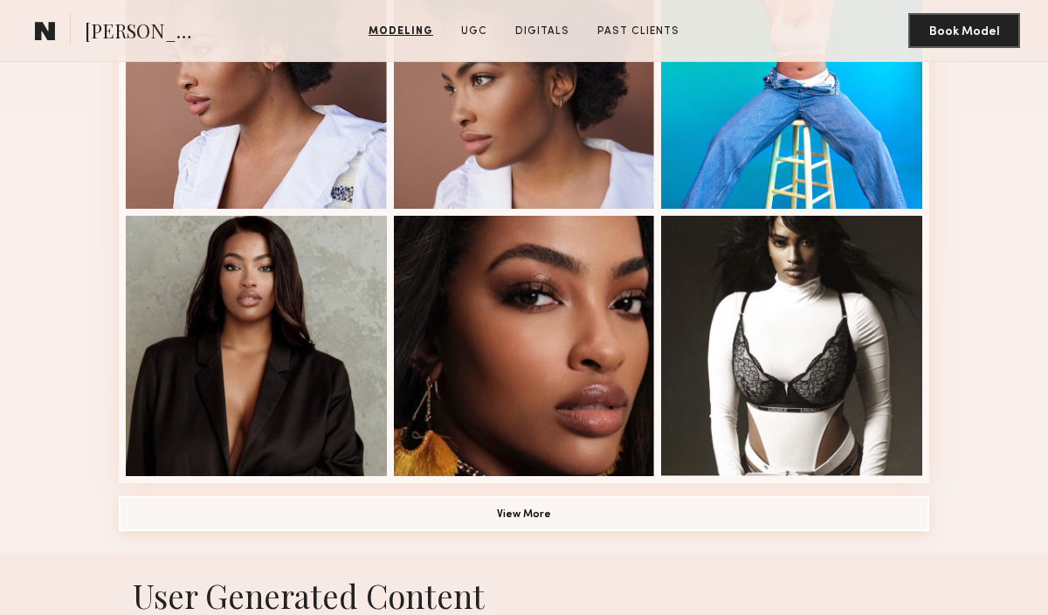
click at [539, 515] on button "View More" at bounding box center [524, 513] width 810 height 35
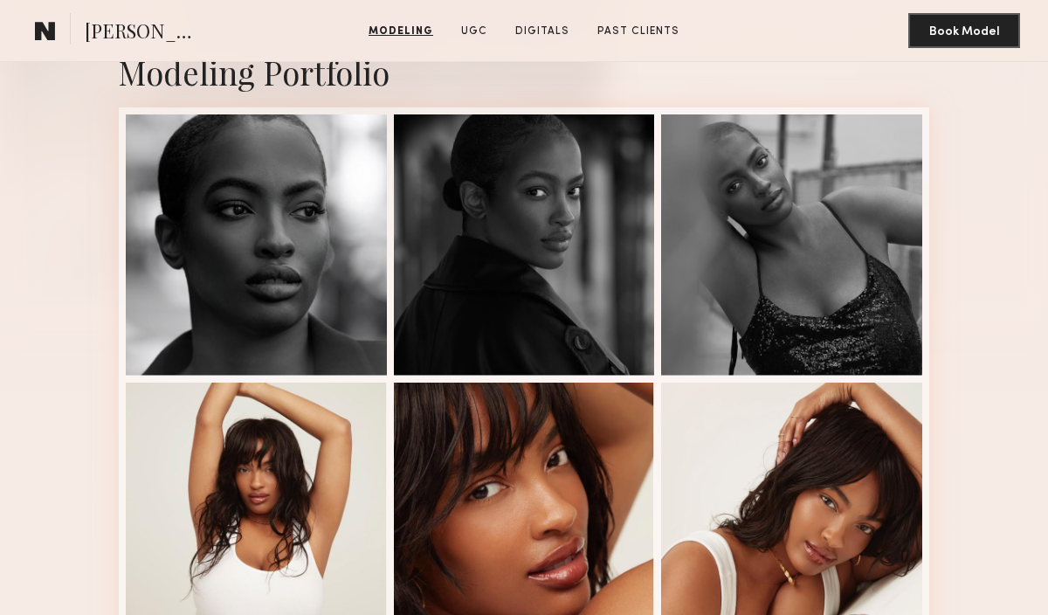
scroll to position [0, 0]
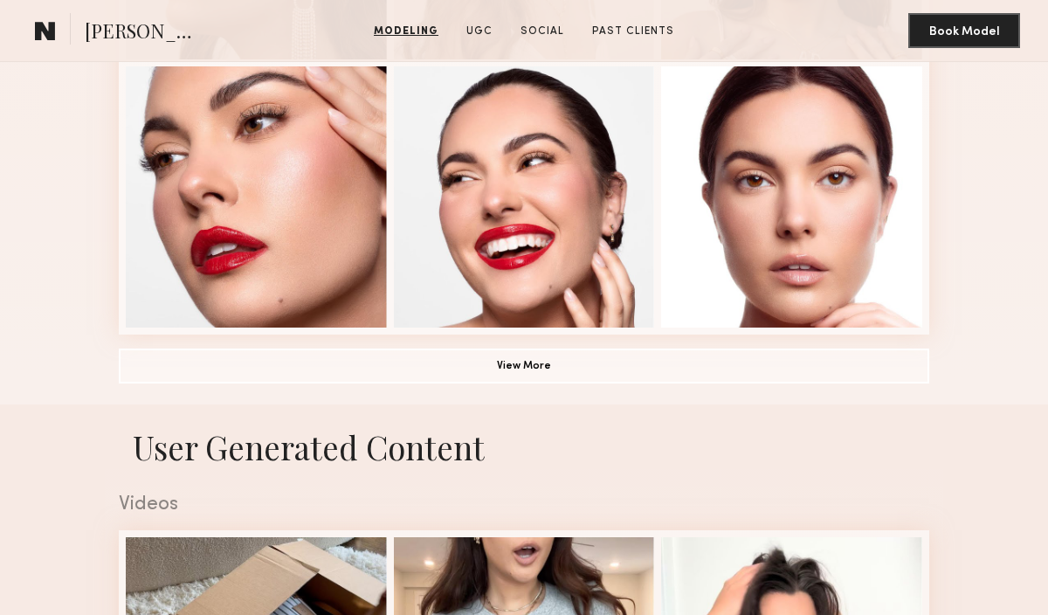
scroll to position [1226, 0]
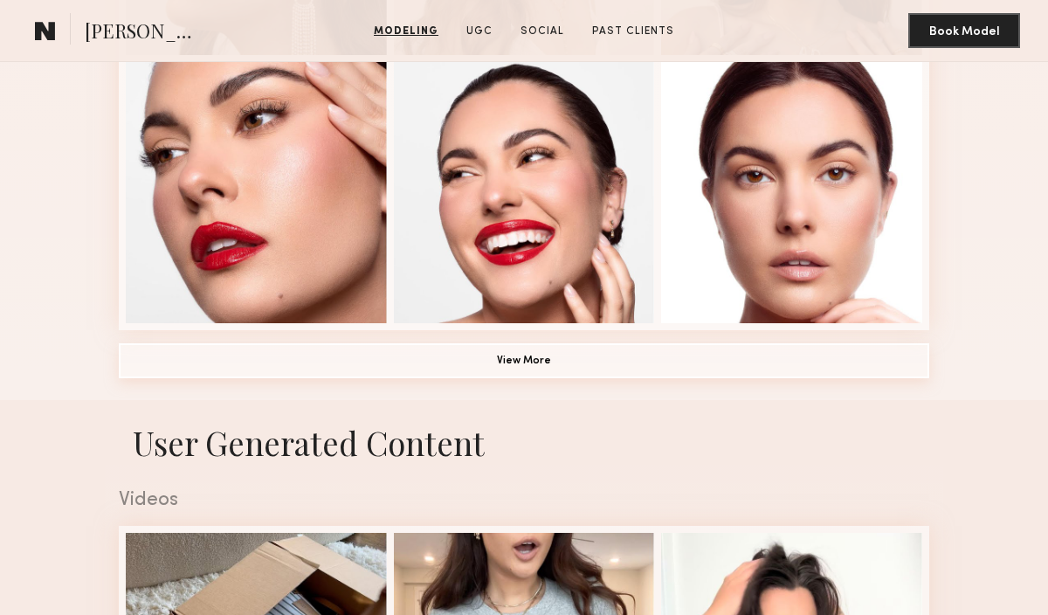
click at [561, 367] on button "View More" at bounding box center [524, 360] width 810 height 35
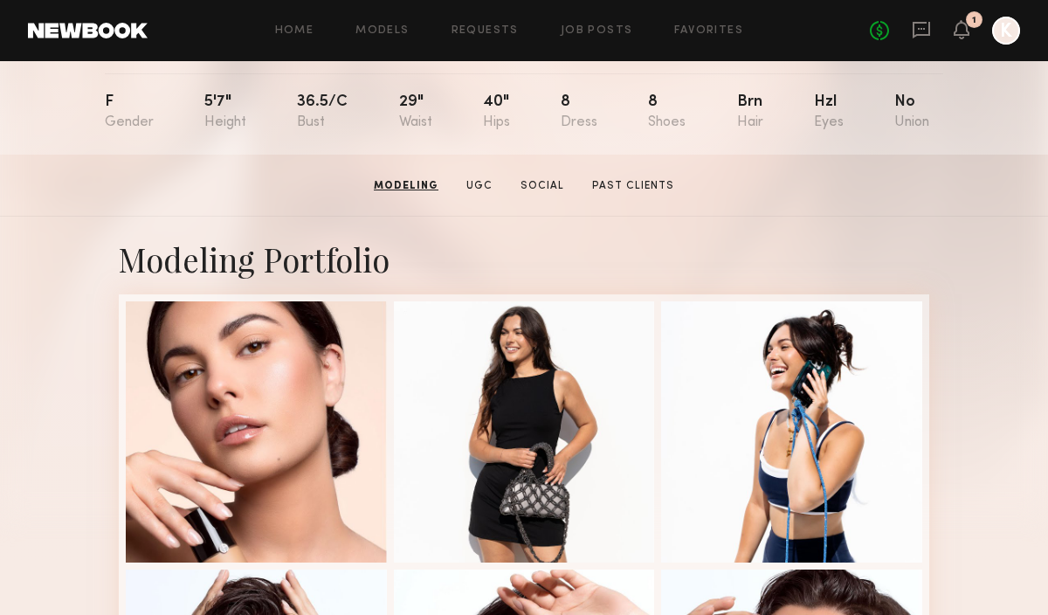
scroll to position [180, 0]
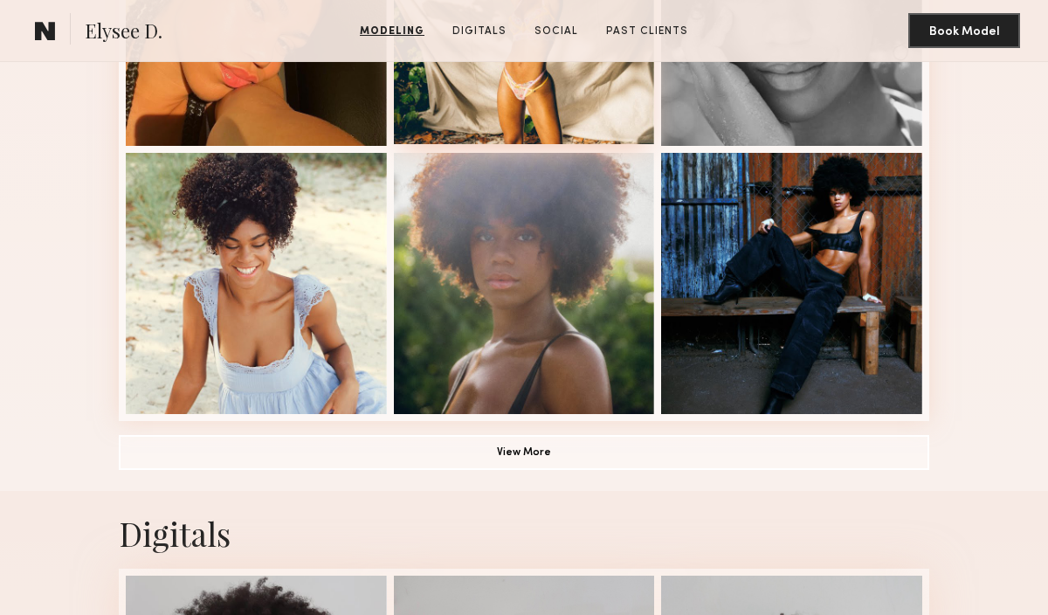
scroll to position [1168, 0]
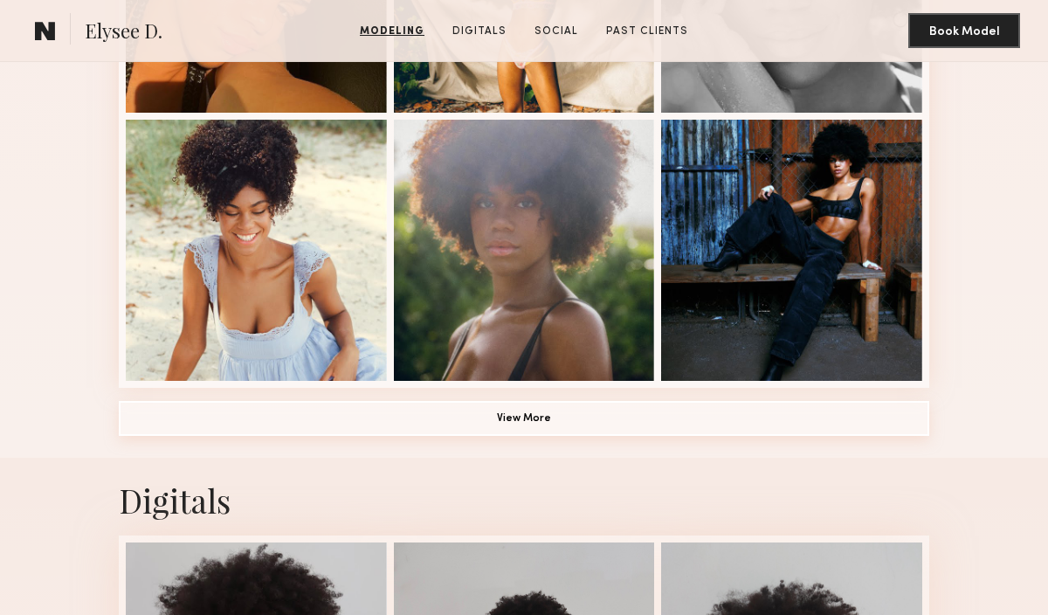
click at [551, 418] on button "View More" at bounding box center [524, 418] width 810 height 35
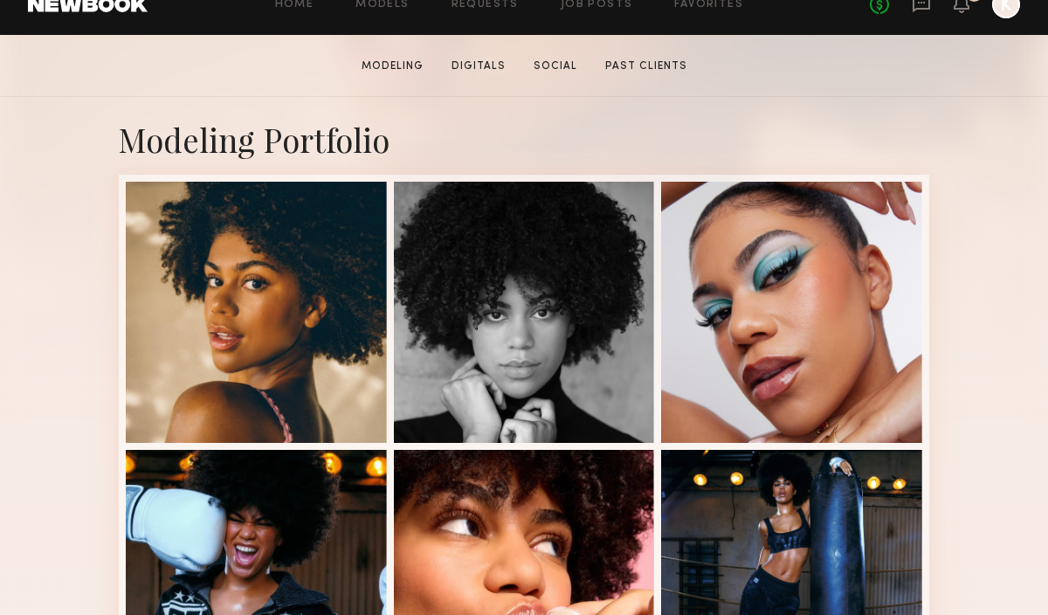
scroll to position [333, 0]
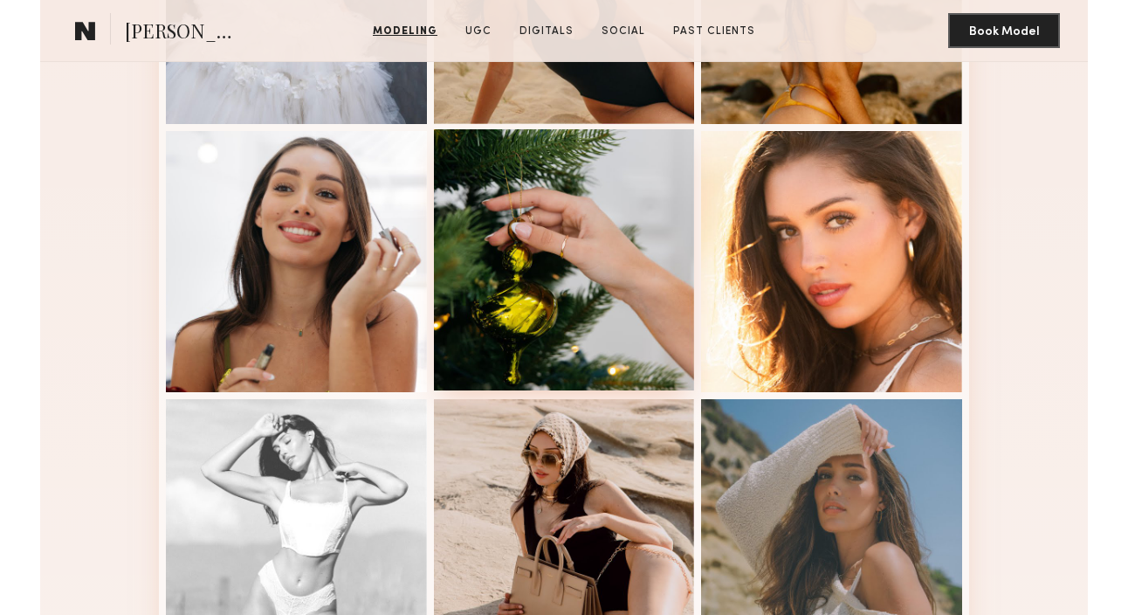
scroll to position [892, 0]
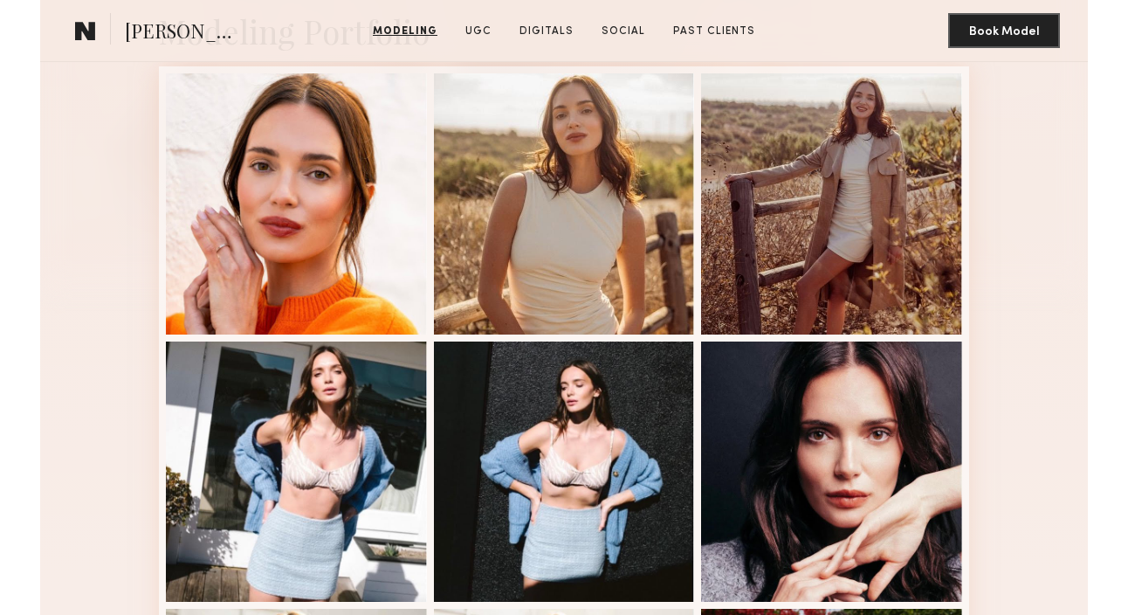
scroll to position [381, 0]
